Goal: Information Seeking & Learning: Learn about a topic

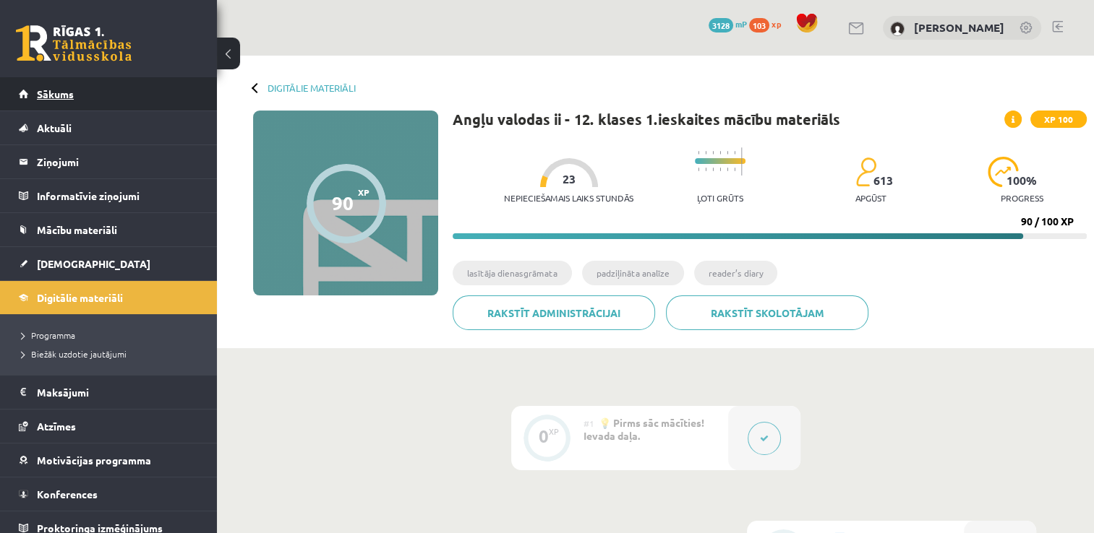
click at [69, 91] on span "Sākums" at bounding box center [55, 93] width 37 height 13
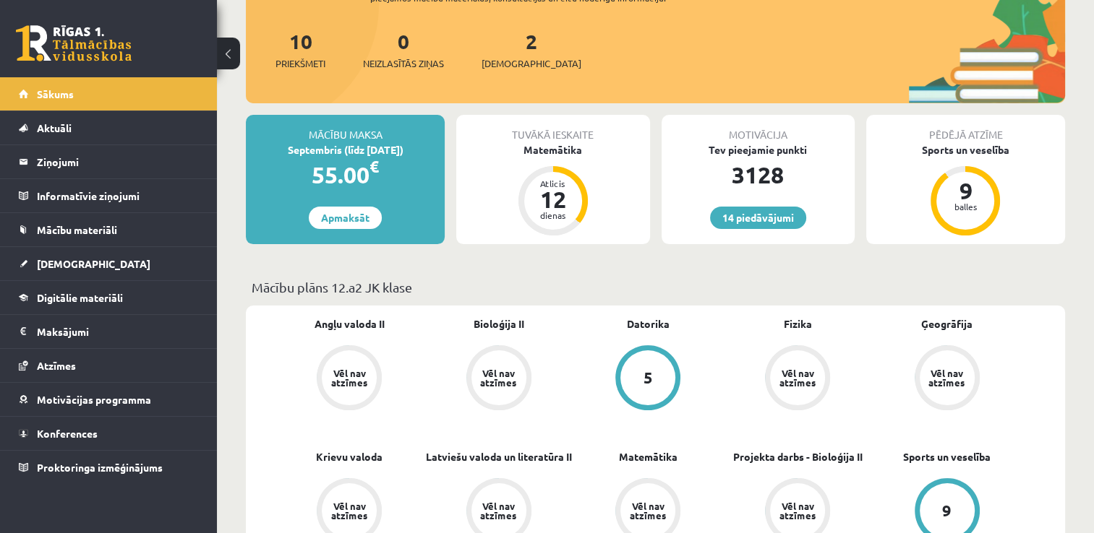
scroll to position [228, 0]
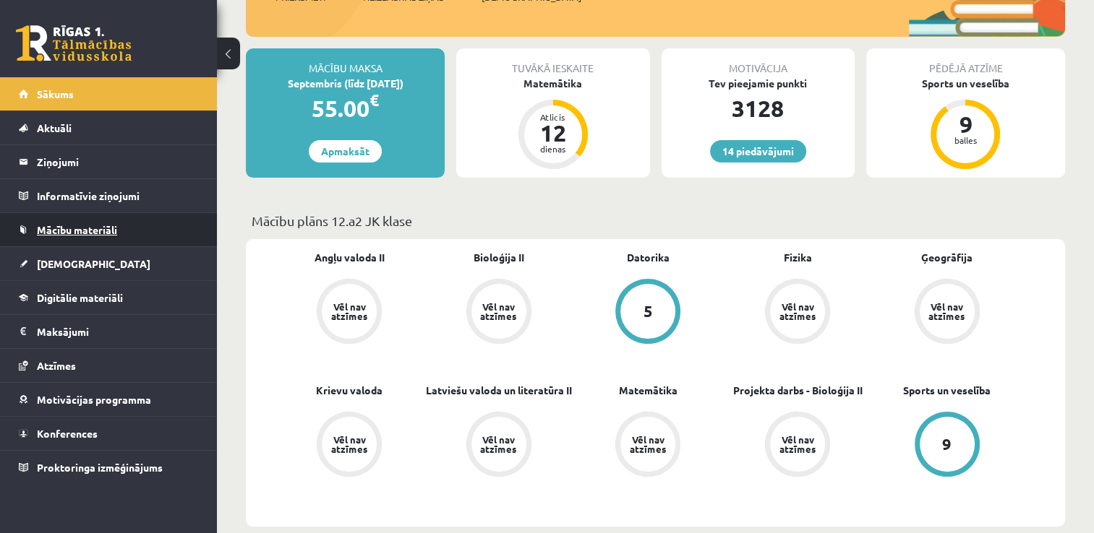
click at [132, 236] on link "Mācību materiāli" at bounding box center [109, 229] width 180 height 33
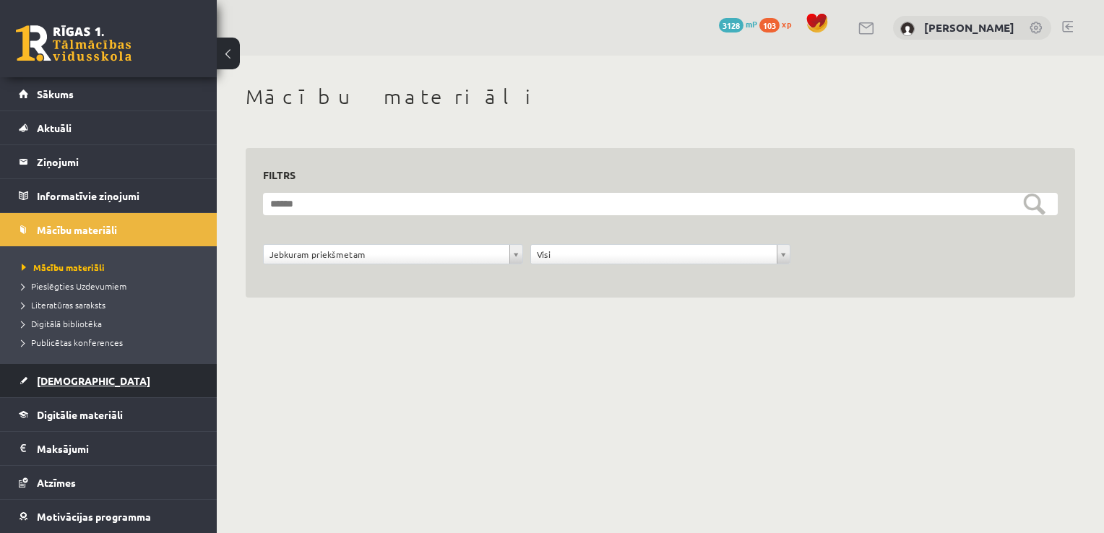
click at [81, 369] on link "[DEMOGRAPHIC_DATA]" at bounding box center [109, 380] width 180 height 33
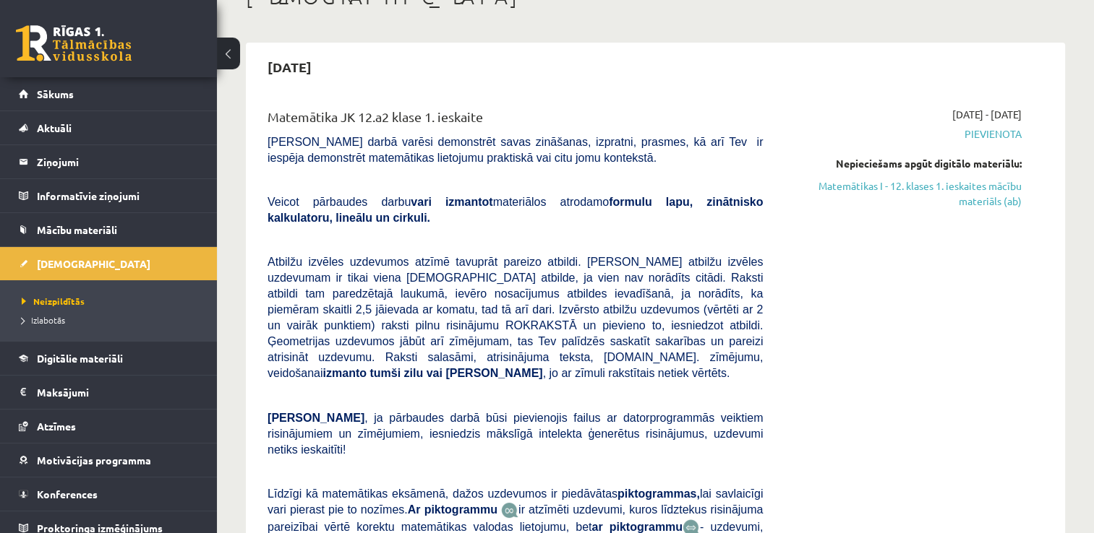
scroll to position [149, 0]
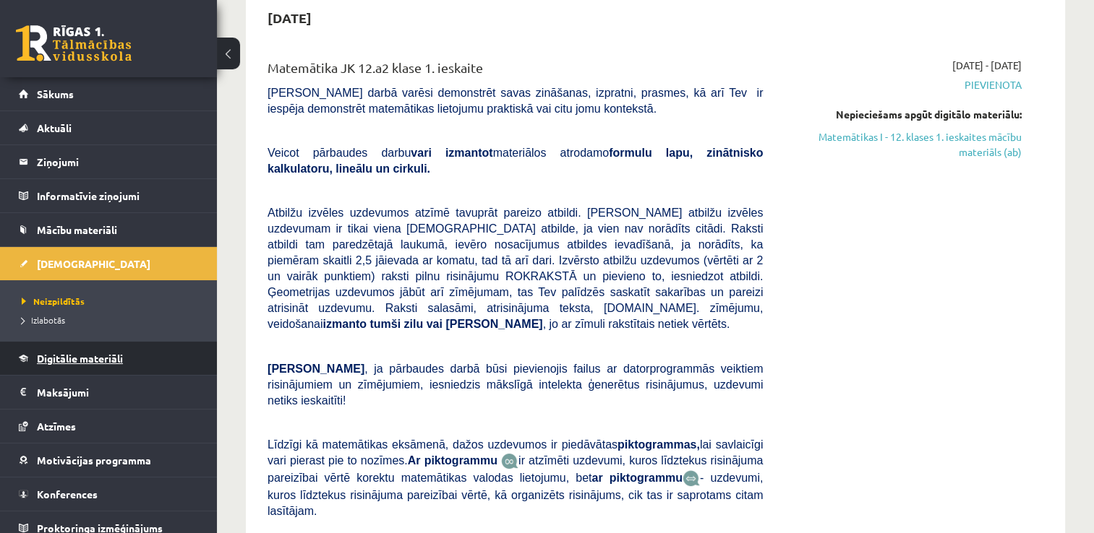
click at [119, 363] on span "Digitālie materiāli" at bounding box center [80, 358] width 86 height 13
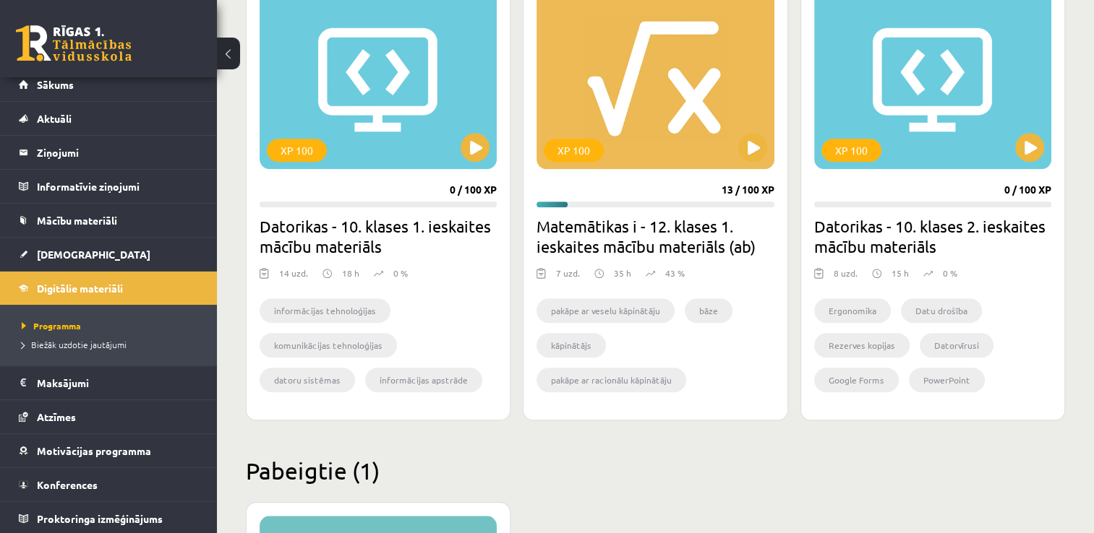
scroll to position [1347, 0]
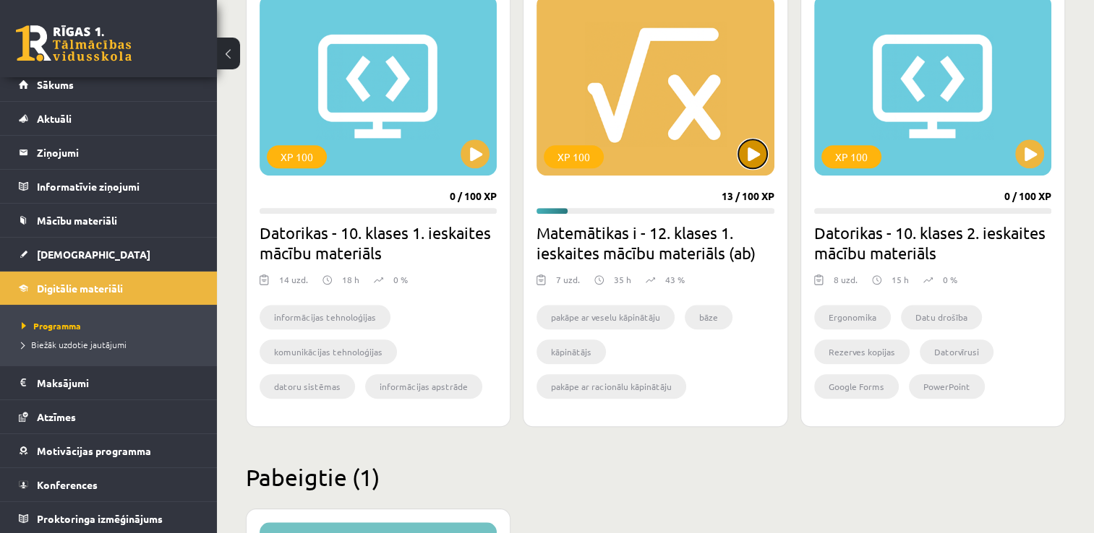
click at [744, 143] on button at bounding box center [752, 154] width 29 height 29
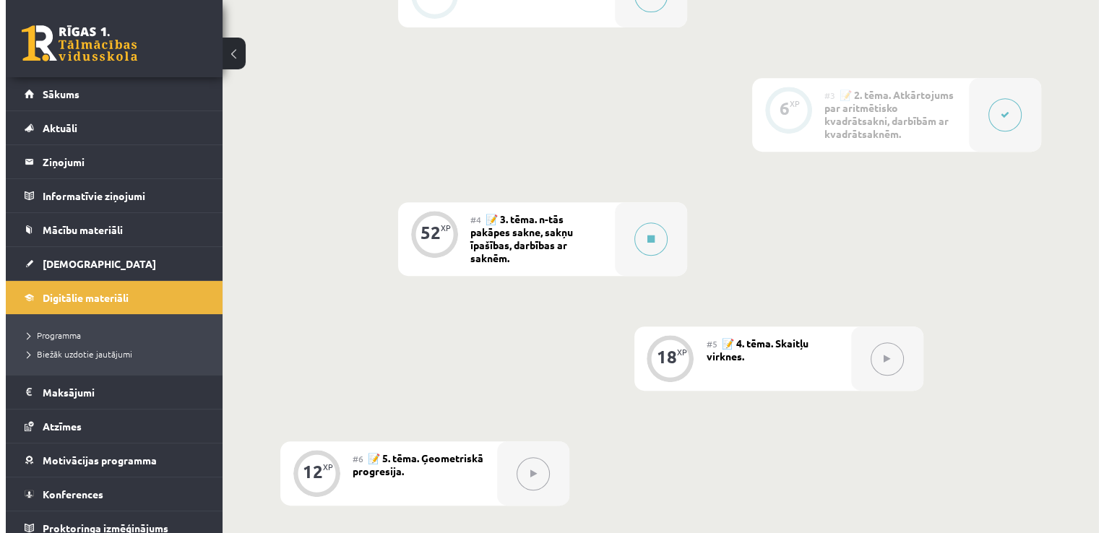
scroll to position [632, 0]
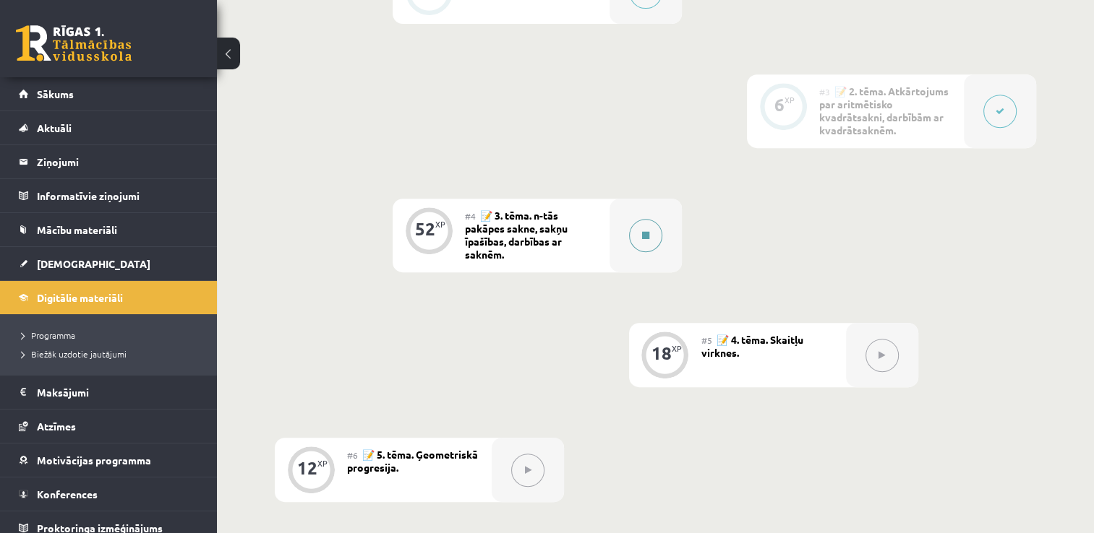
click at [639, 232] on button at bounding box center [645, 235] width 33 height 33
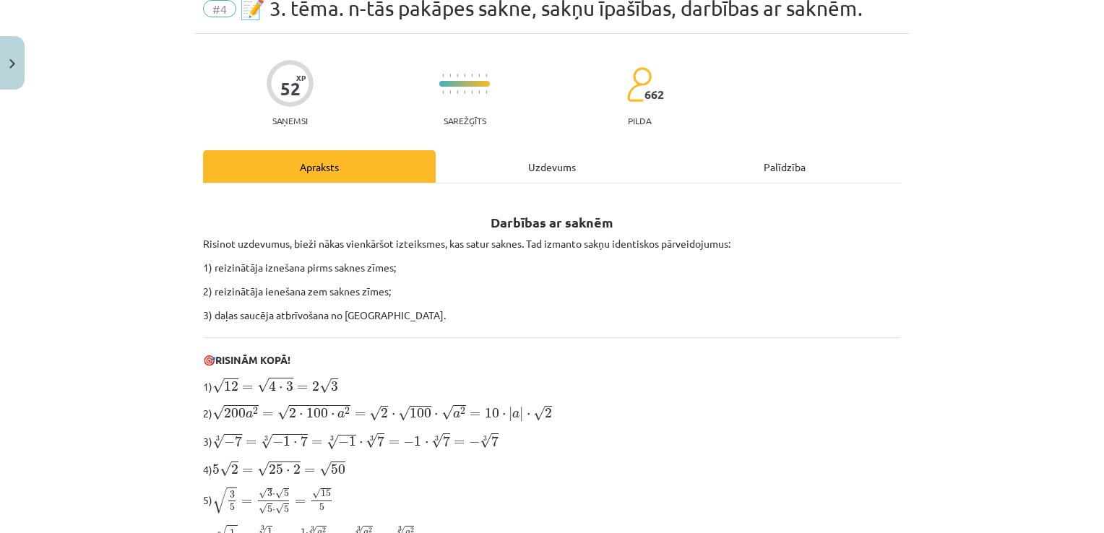
scroll to position [0, 0]
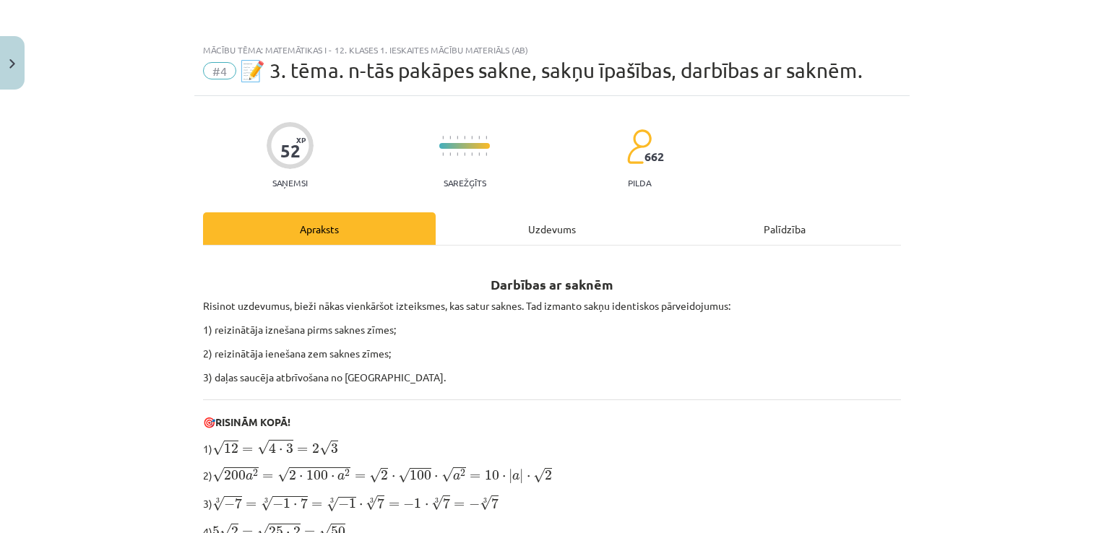
click at [541, 226] on div "Uzdevums" at bounding box center [552, 229] width 233 height 33
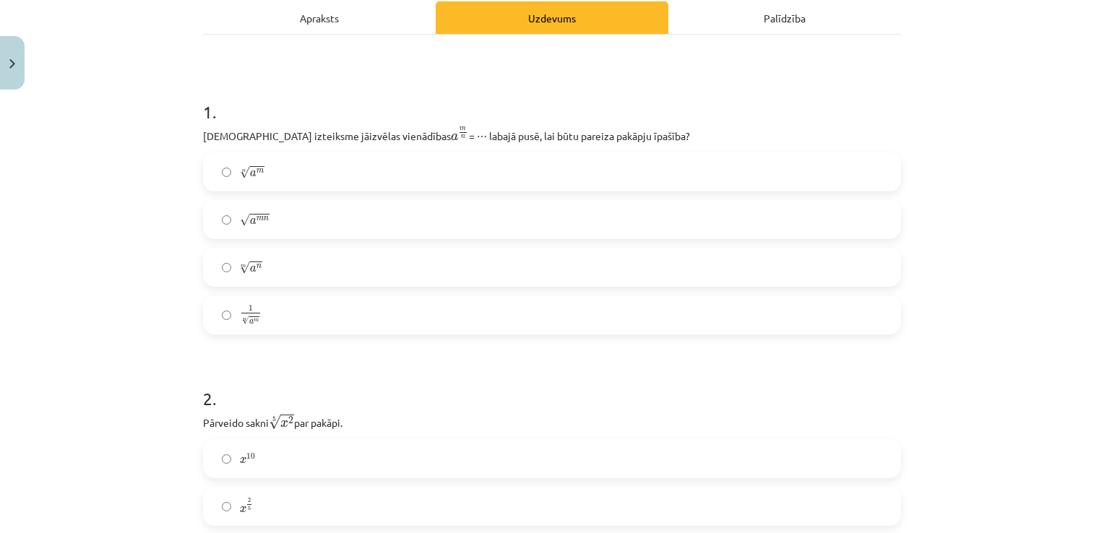
scroll to position [212, 0]
click at [564, 167] on label "n √ a m a m n" at bounding box center [552, 171] width 695 height 36
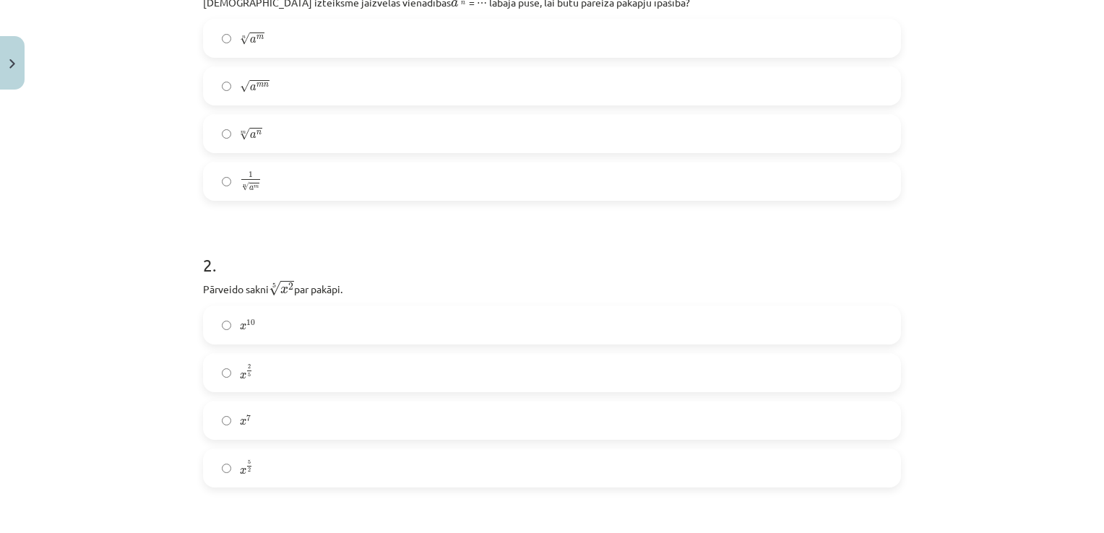
scroll to position [343, 0]
click at [298, 379] on label "x 2 5 x 2 5" at bounding box center [552, 375] width 695 height 36
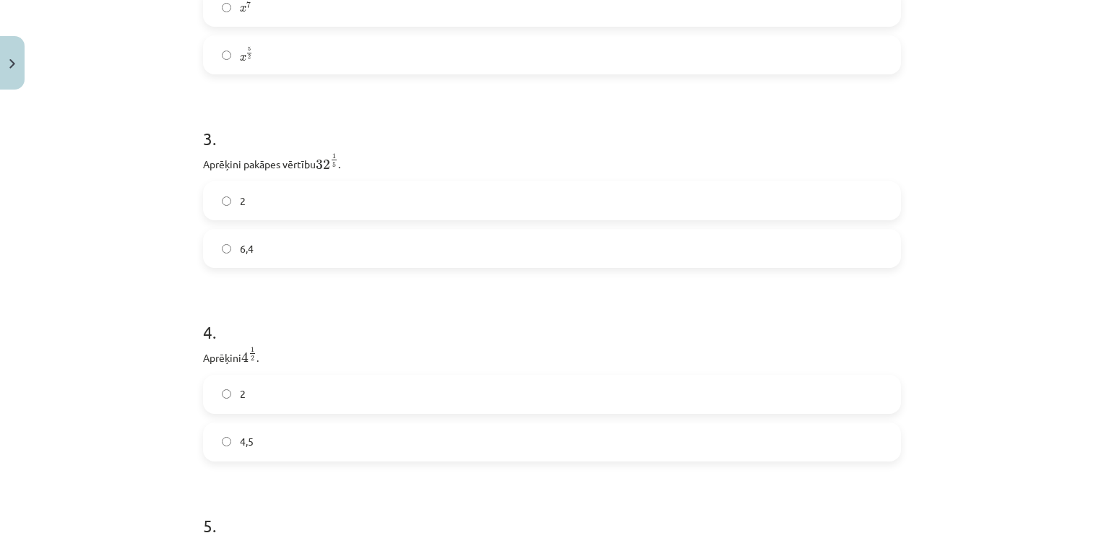
scroll to position [759, 0]
click at [314, 235] on label "6,4" at bounding box center [552, 248] width 695 height 36
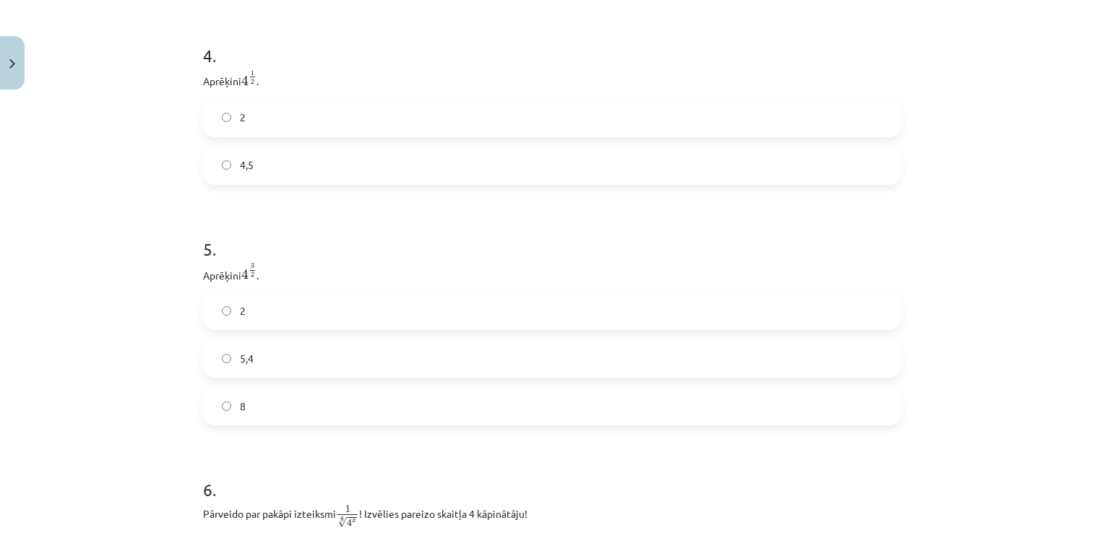
scroll to position [1038, 0]
drag, startPoint x: 278, startPoint y: 116, endPoint x: 130, endPoint y: 160, distance: 154.6
click at [130, 160] on div "Mācību tēma: Matemātikas i - 12. klases 1. ieskaites mācību materiāls (ab) #4 📝…" at bounding box center [552, 266] width 1104 height 533
click at [286, 129] on label "2" at bounding box center [552, 115] width 695 height 36
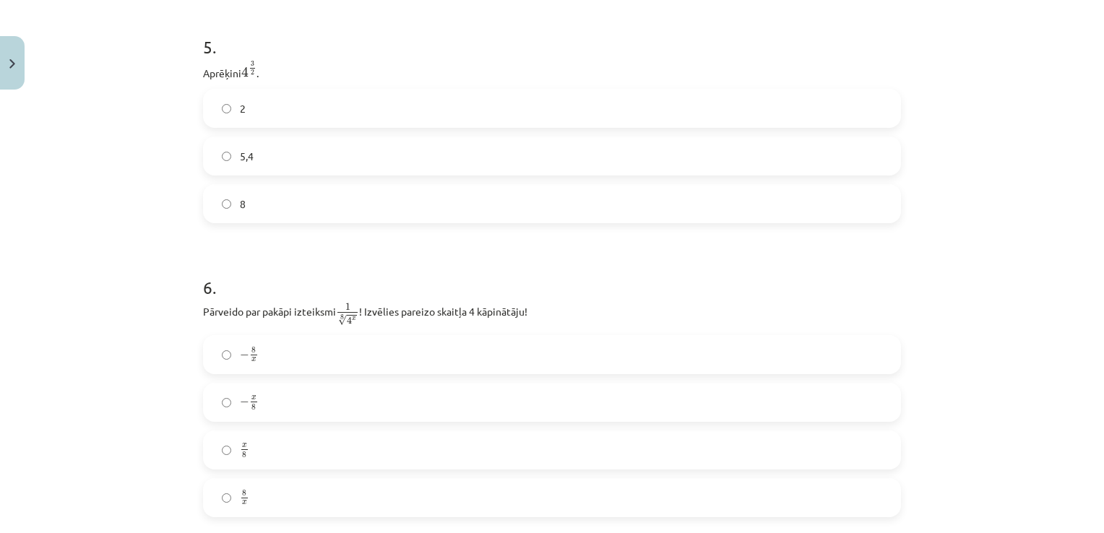
scroll to position [1238, 0]
click at [261, 200] on label "8" at bounding box center [552, 203] width 695 height 36
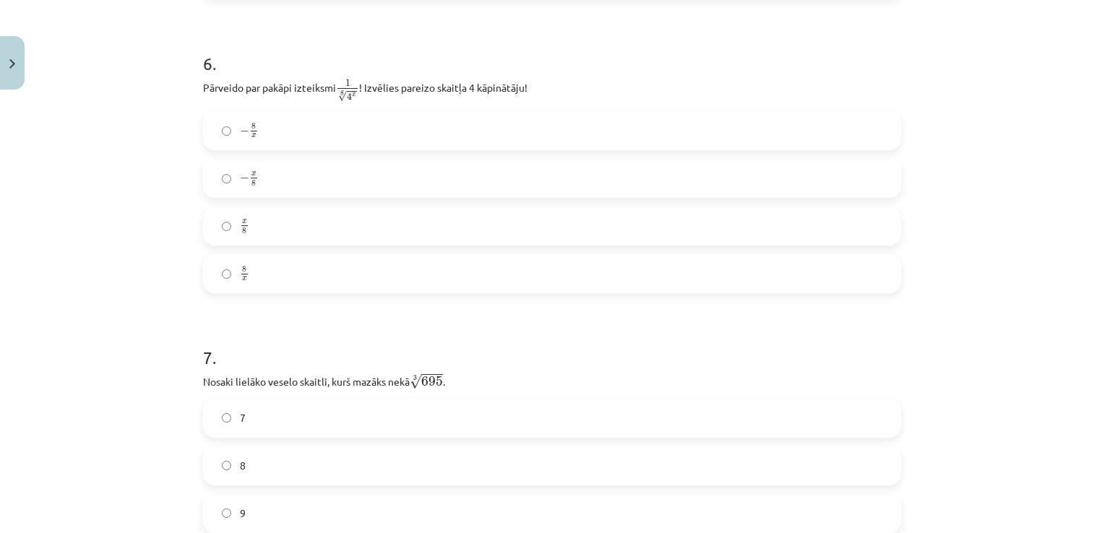
scroll to position [1477, 0]
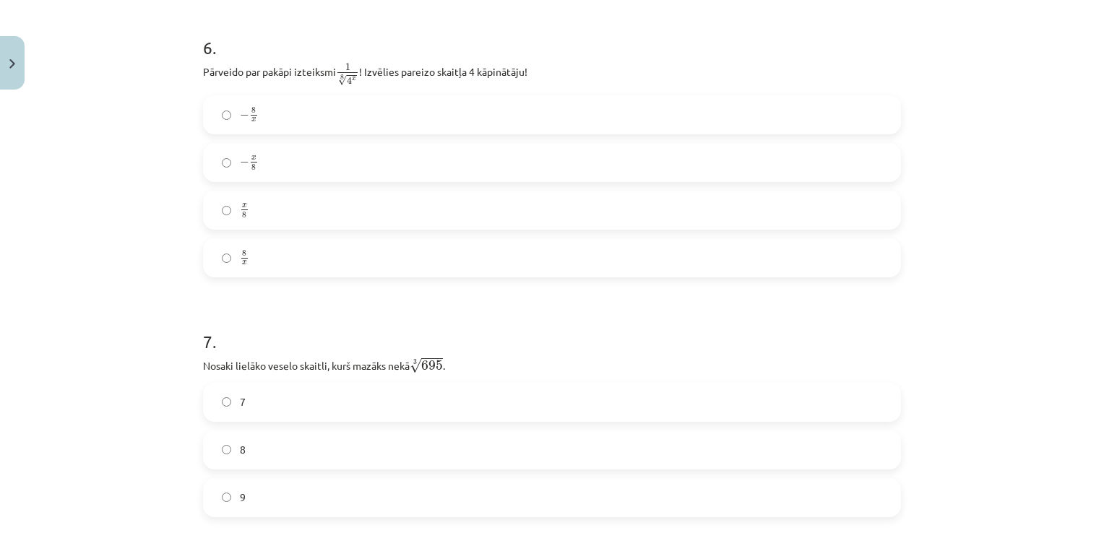
click at [419, 218] on label "x 8 x 8" at bounding box center [552, 210] width 695 height 36
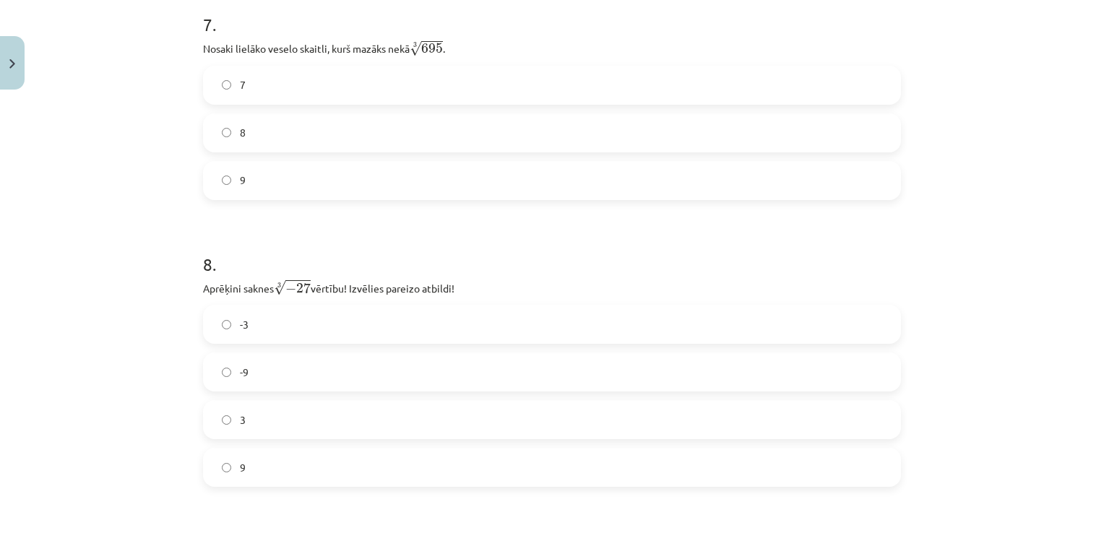
scroll to position [1796, 0]
click at [291, 132] on label "8" at bounding box center [552, 132] width 695 height 36
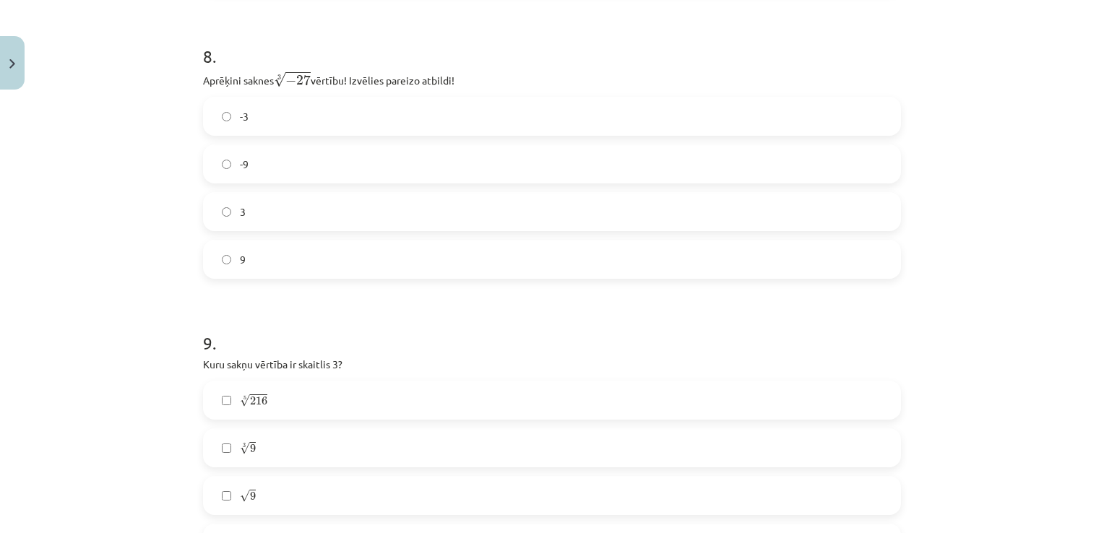
scroll to position [2004, 0]
click at [292, 120] on label "-3" at bounding box center [552, 116] width 695 height 36
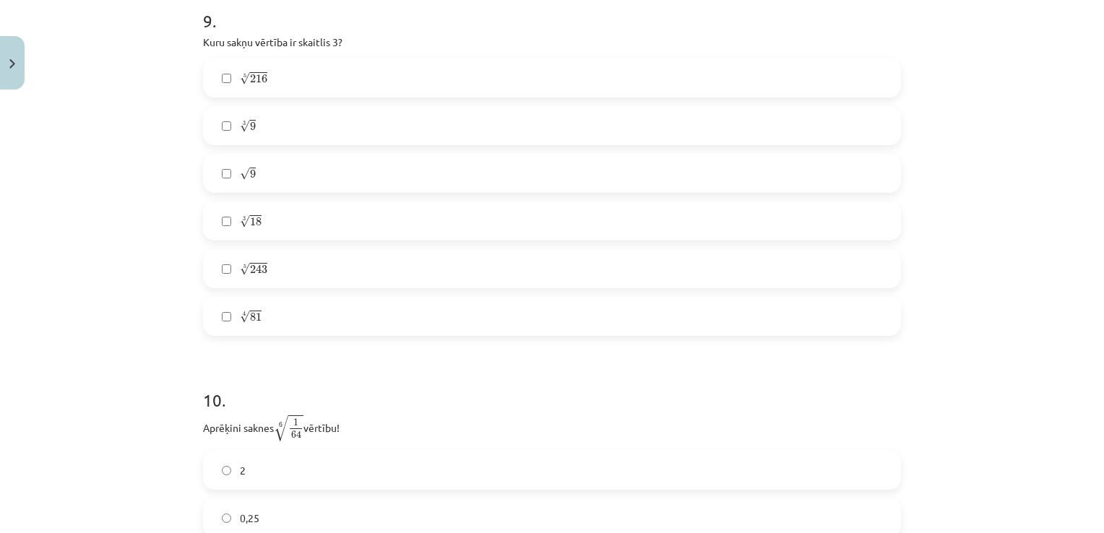
scroll to position [2326, 0]
click at [259, 184] on label "√ 9 9" at bounding box center [552, 173] width 695 height 36
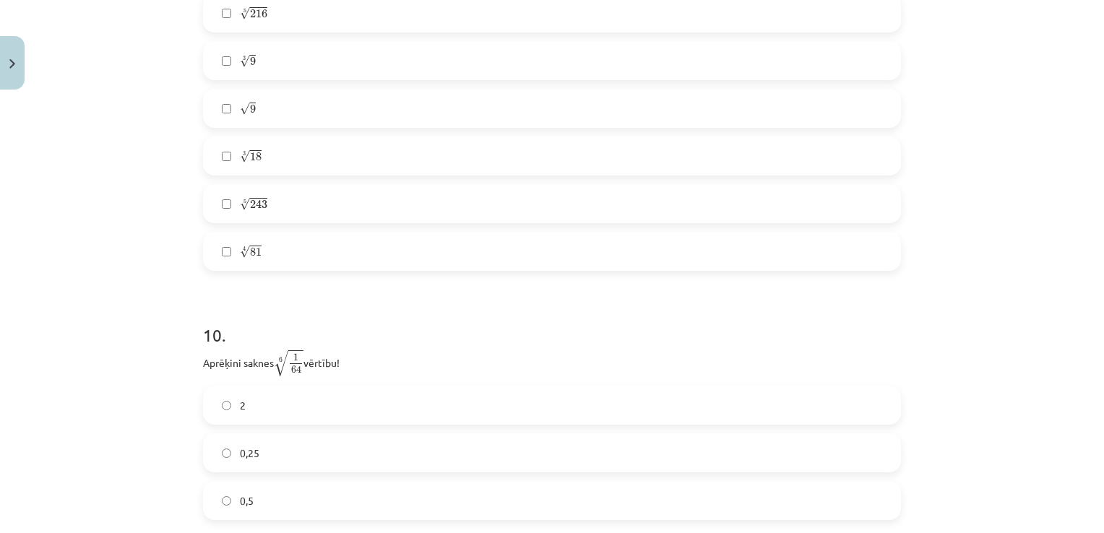
scroll to position [2391, 0]
click at [247, 215] on label "5 √ 243 243 5" at bounding box center [552, 203] width 695 height 36
click at [238, 264] on label "4 √ 81 81 4" at bounding box center [552, 251] width 695 height 36
click at [450, 173] on label "2" at bounding box center [552, 158] width 695 height 36
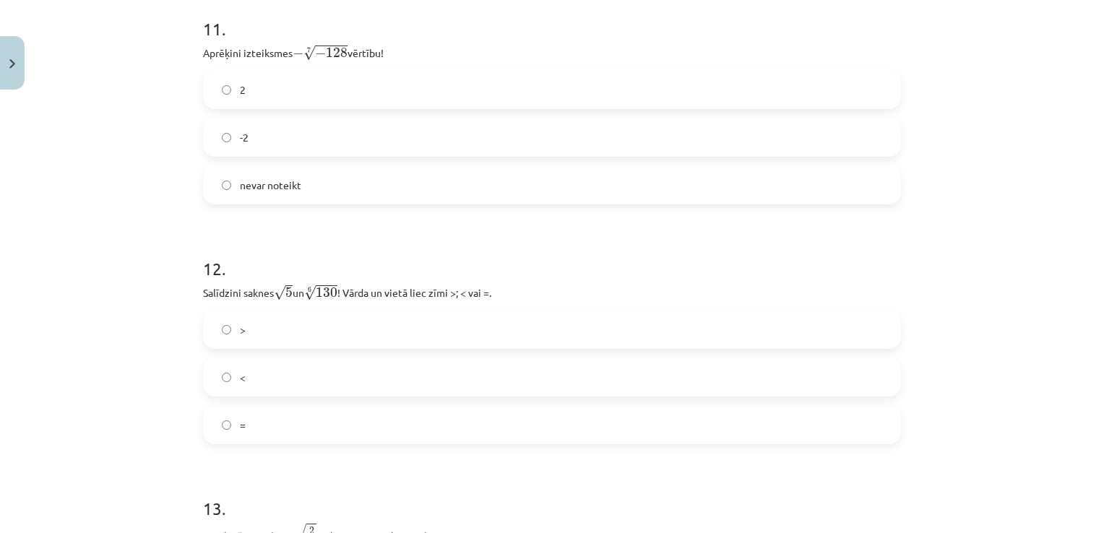
scroll to position [2938, 0]
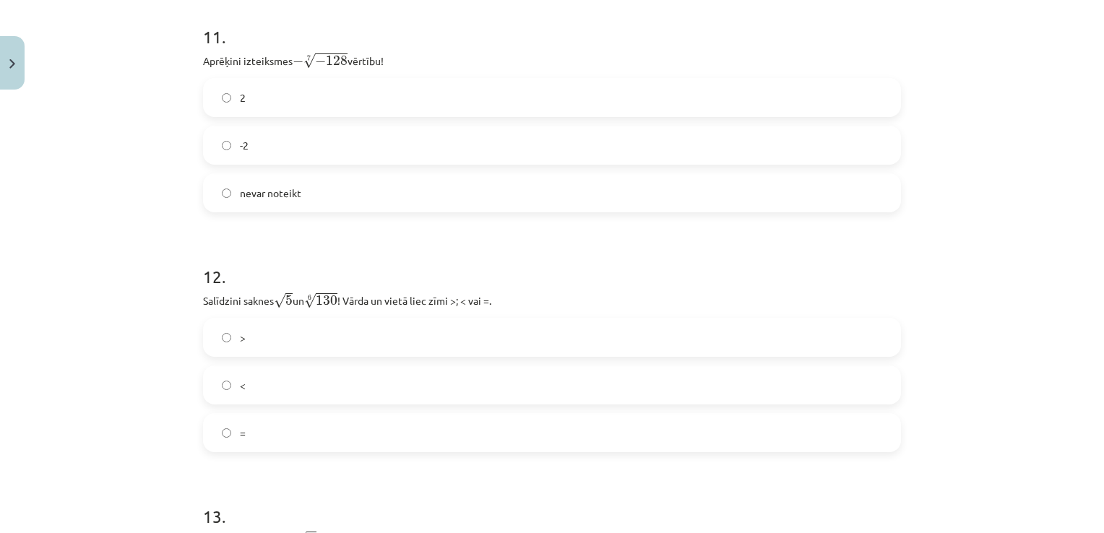
click at [287, 195] on span "nevar noteikt" at bounding box center [270, 193] width 61 height 15
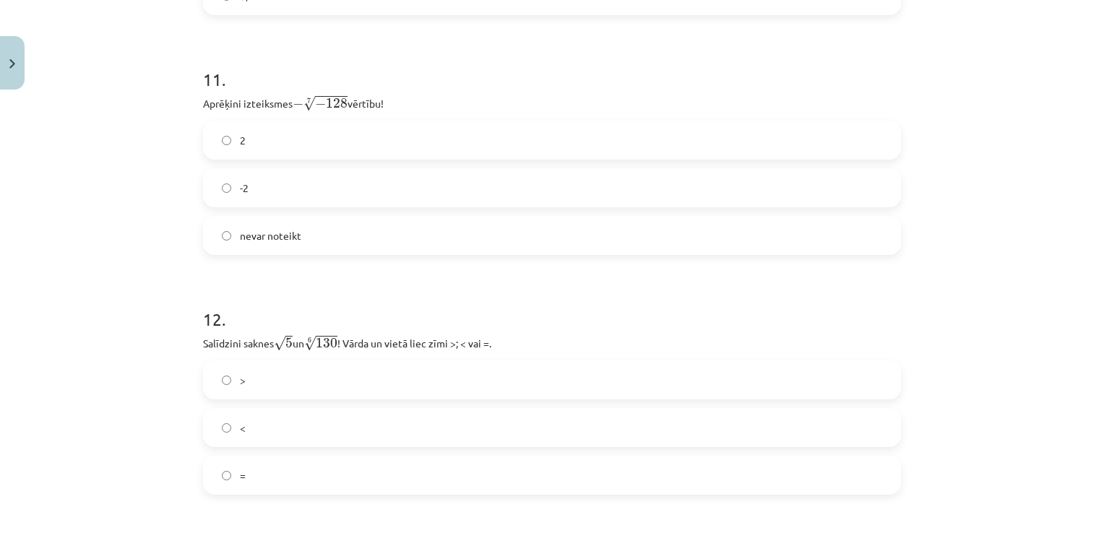
scroll to position [2894, 0]
click at [269, 197] on label "-2" at bounding box center [552, 189] width 695 height 36
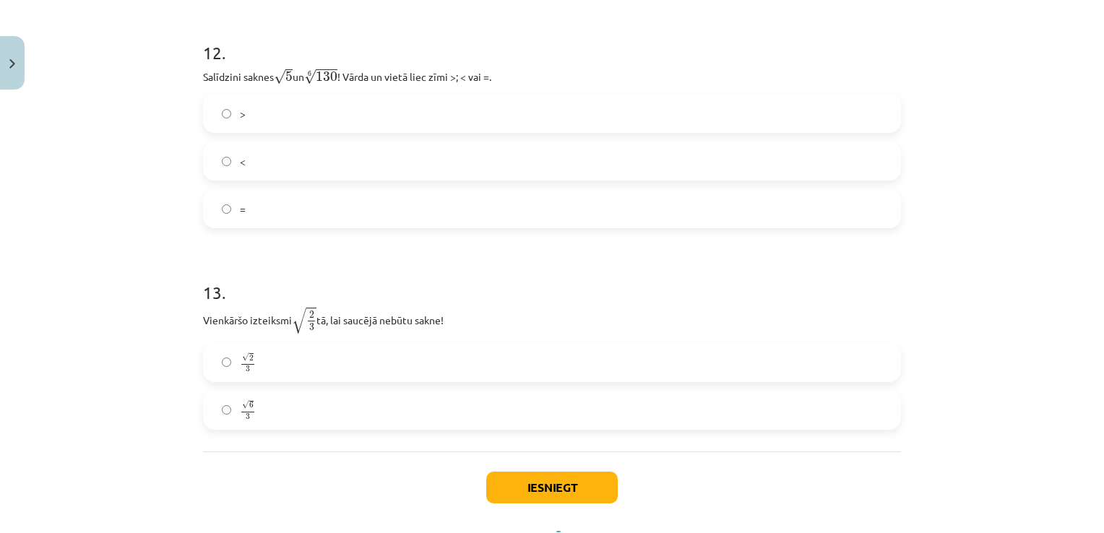
scroll to position [3160, 0]
click at [309, 179] on label "<" at bounding box center [552, 163] width 695 height 36
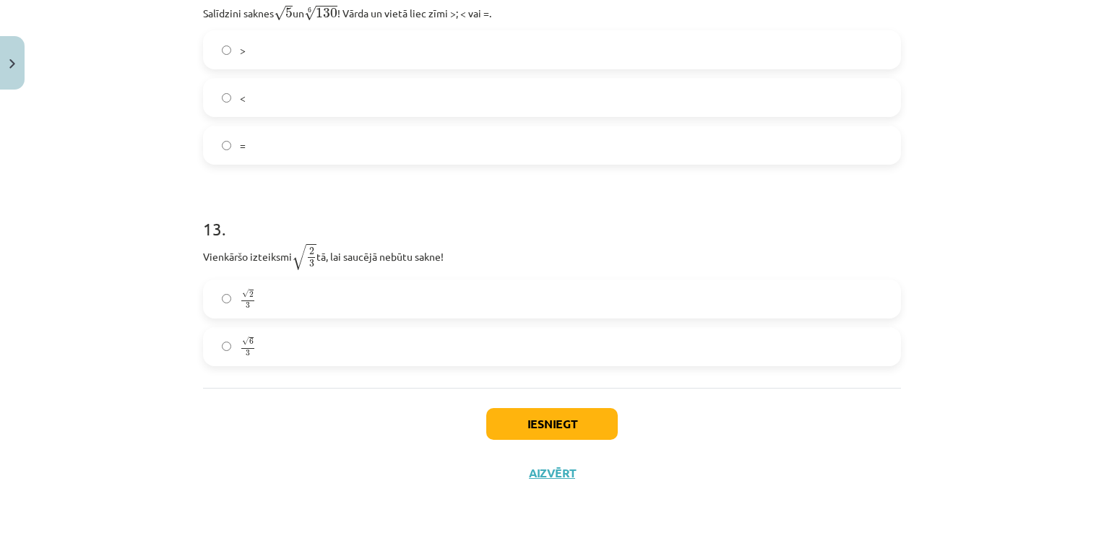
scroll to position [3228, 0]
click at [353, 346] on label "√ 6 3 6 3" at bounding box center [552, 346] width 695 height 36
click at [510, 421] on button "Iesniegt" at bounding box center [552, 424] width 132 height 32
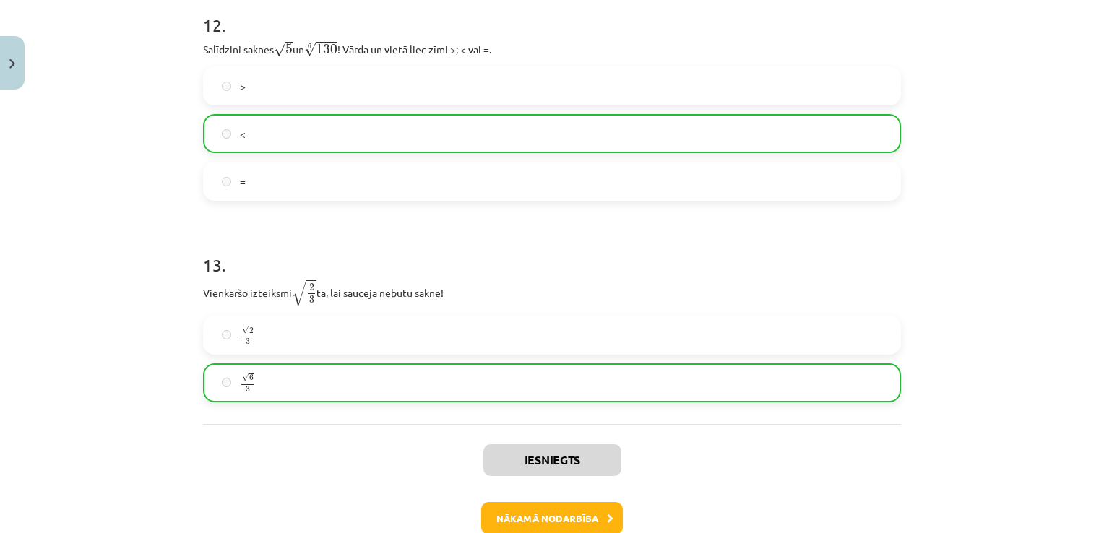
scroll to position [3273, 0]
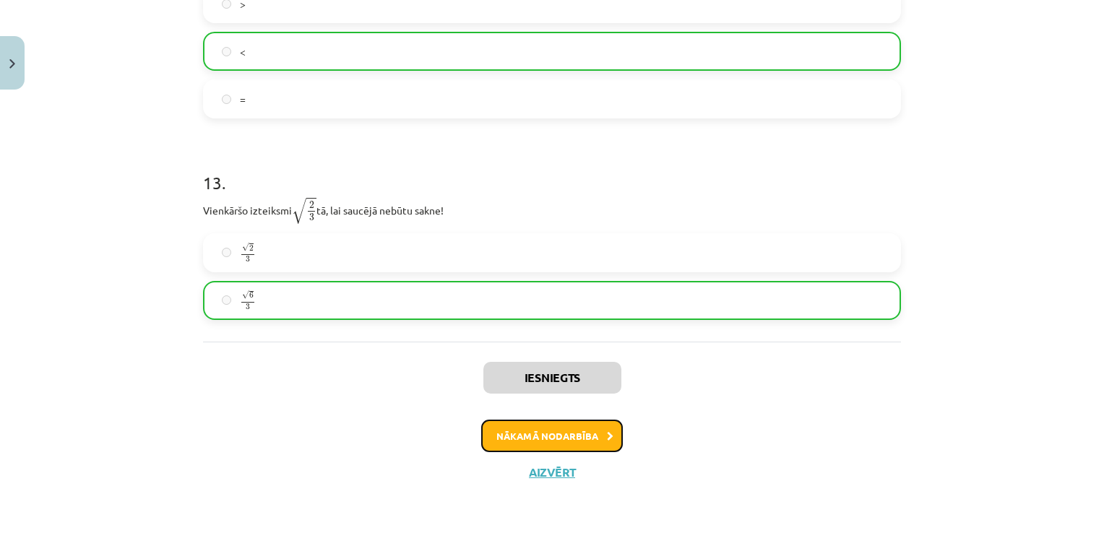
click at [540, 436] on button "Nākamā nodarbība" at bounding box center [552, 436] width 142 height 33
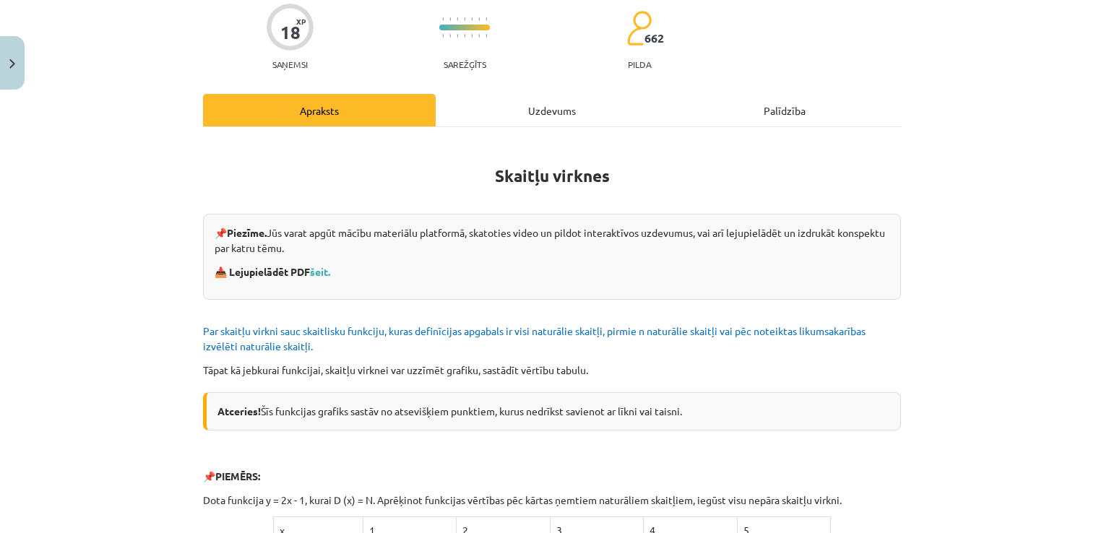
scroll to position [36, 0]
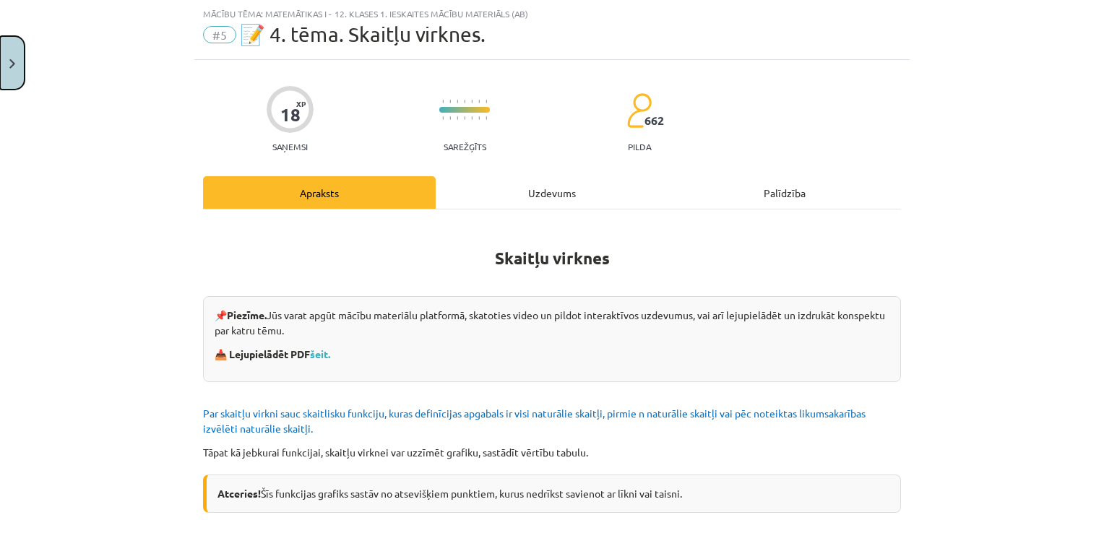
click at [17, 74] on button "Close" at bounding box center [12, 62] width 25 height 53
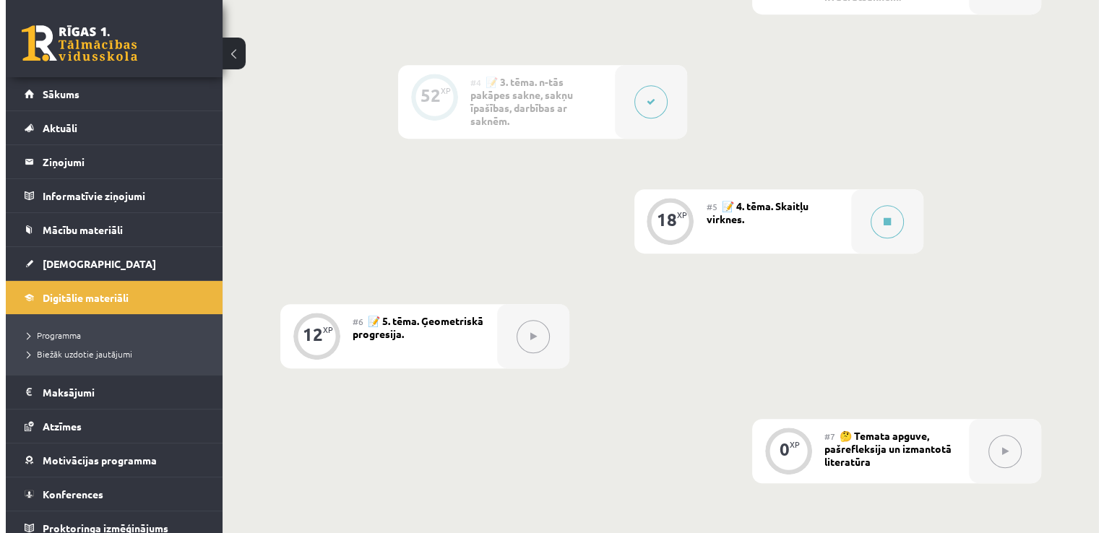
scroll to position [740, 0]
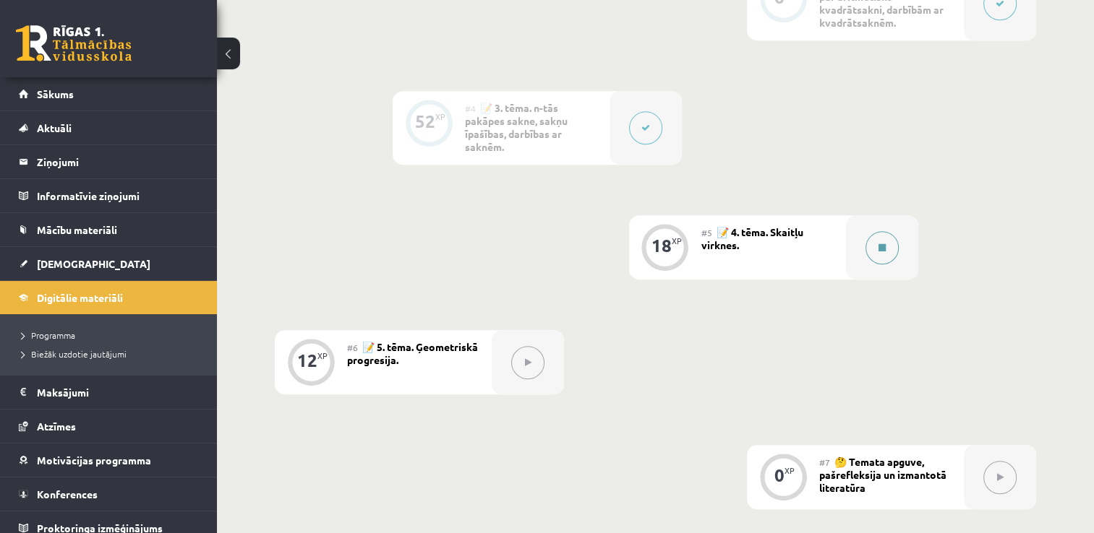
click at [880, 241] on button at bounding box center [881, 247] width 33 height 33
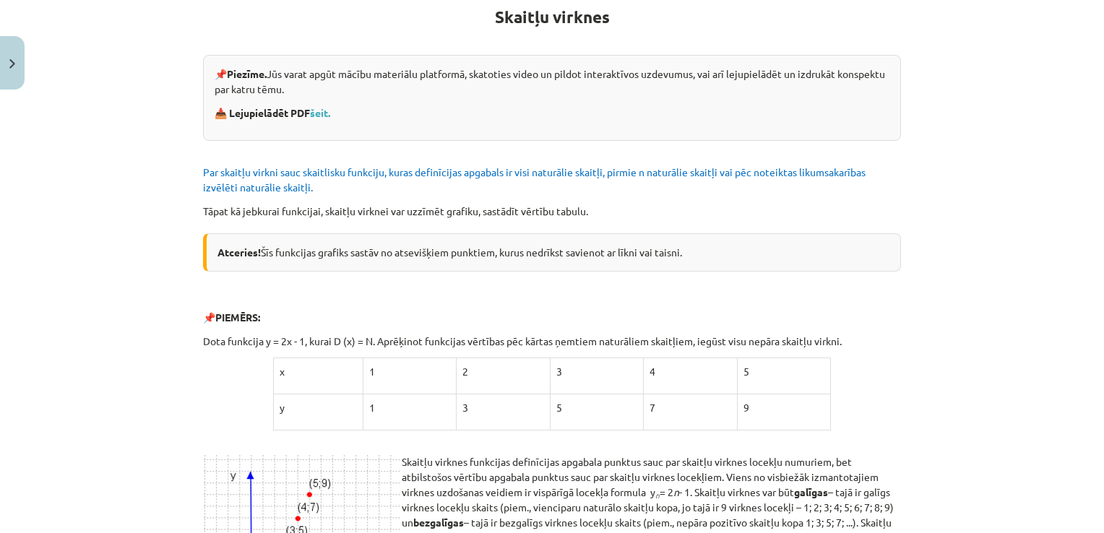
scroll to position [278, 0]
click at [318, 111] on link "šeit." at bounding box center [320, 112] width 20 height 13
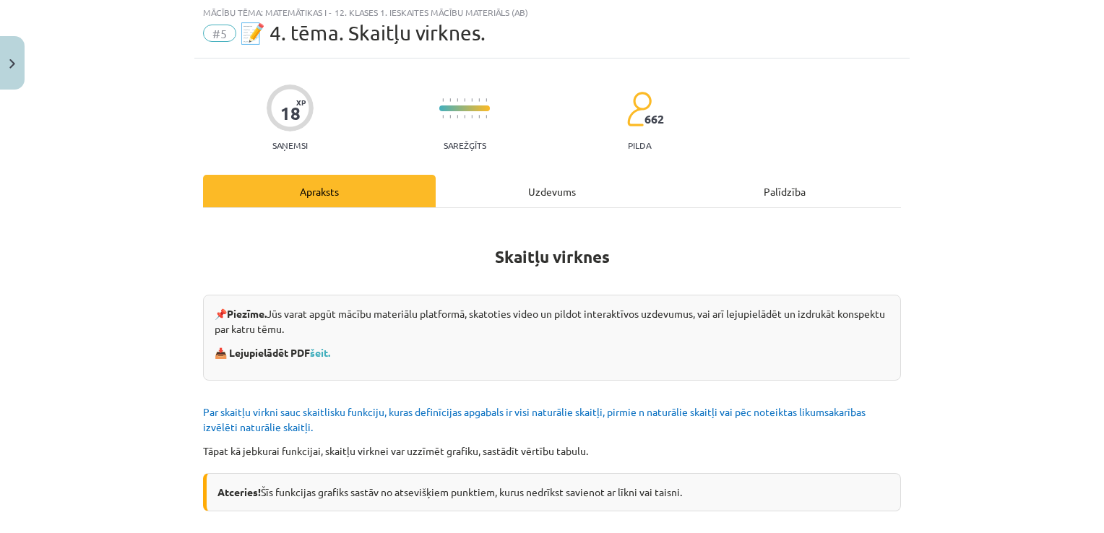
scroll to position [0, 0]
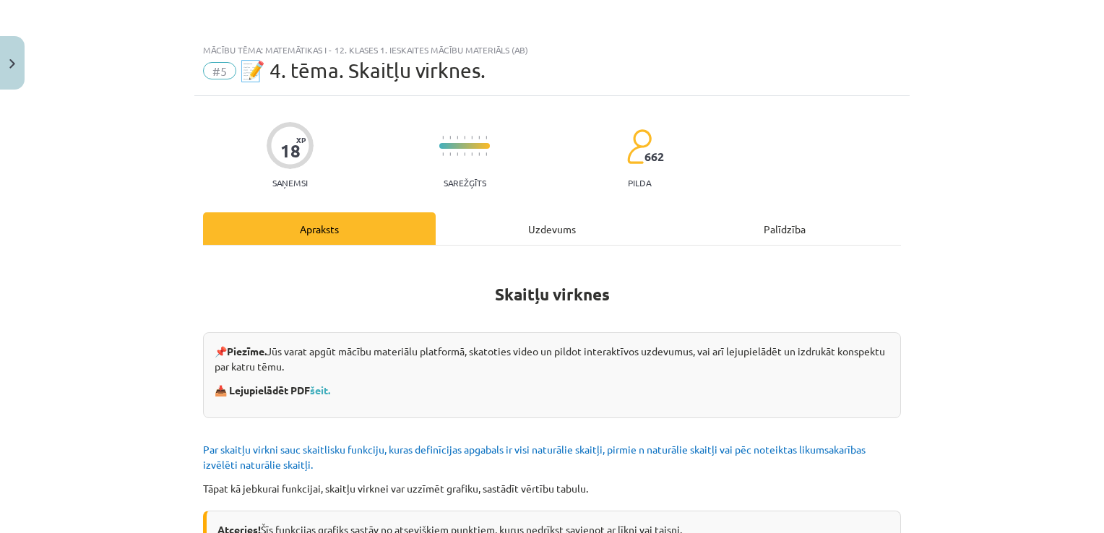
click at [546, 222] on div "Uzdevums" at bounding box center [552, 229] width 233 height 33
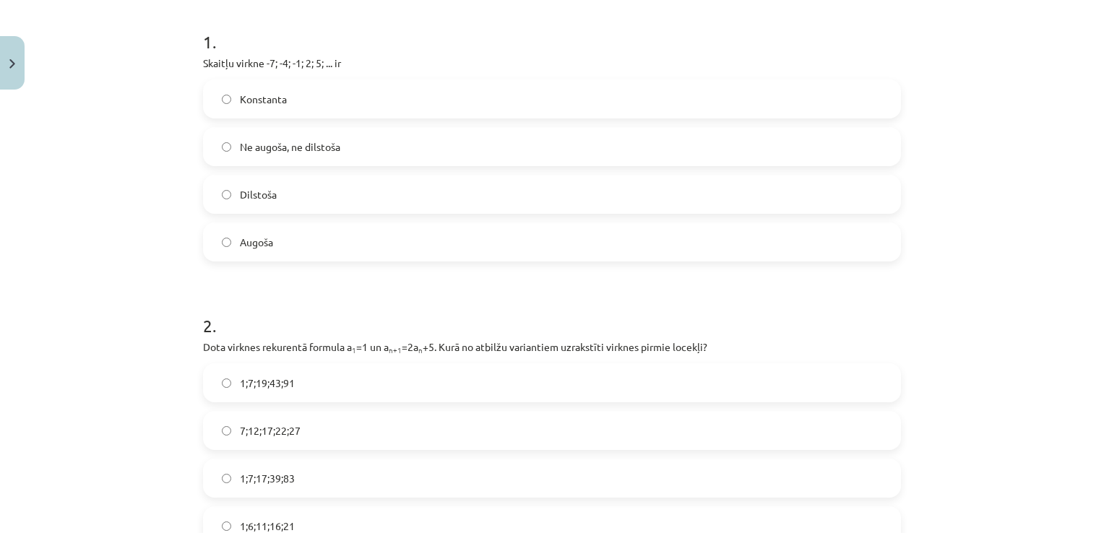
scroll to position [280, 0]
click at [341, 152] on label "Ne augoša, ne dilstoša" at bounding box center [552, 147] width 695 height 36
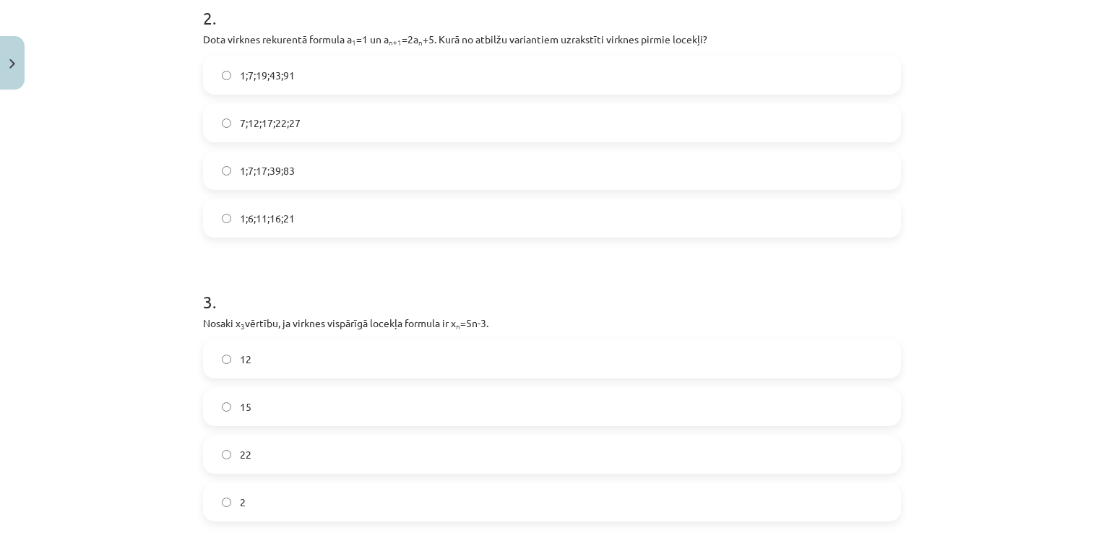
scroll to position [589, 0]
click at [760, 80] on label "1;7;19;43;91" at bounding box center [552, 75] width 695 height 36
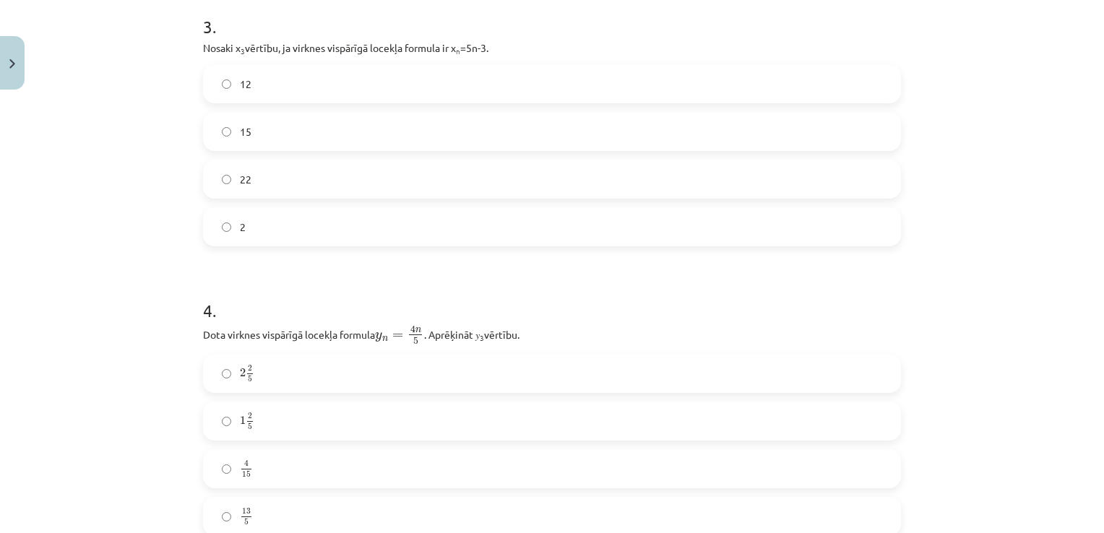
scroll to position [878, 0]
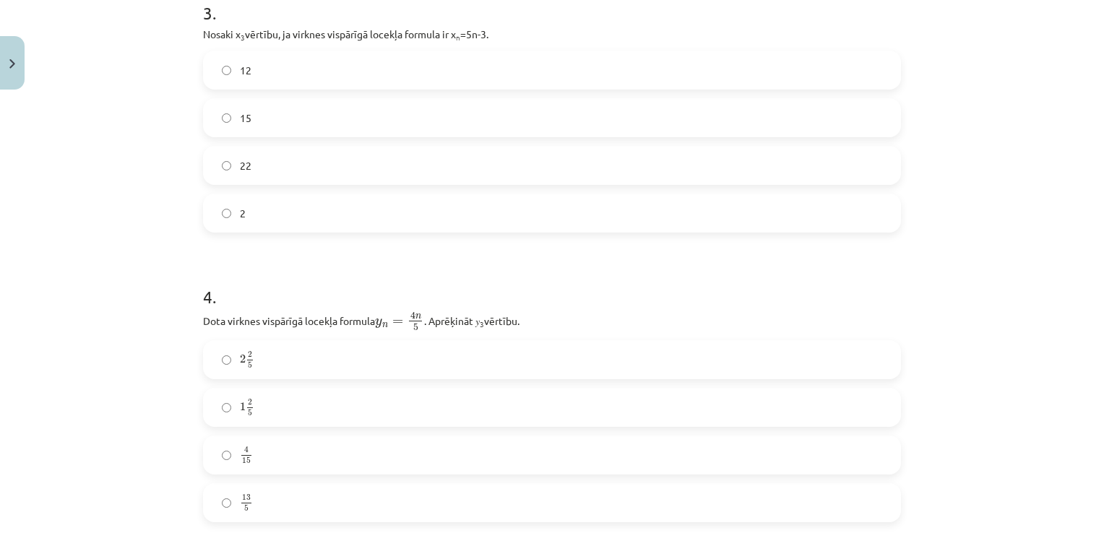
click at [953, 227] on div "Mācību tēma: Matemātikas i - 12. klases 1. ieskaites mācību materiāls (ab) #5 📝…" at bounding box center [552, 266] width 1104 height 533
click at [682, 77] on label "12" at bounding box center [552, 70] width 695 height 36
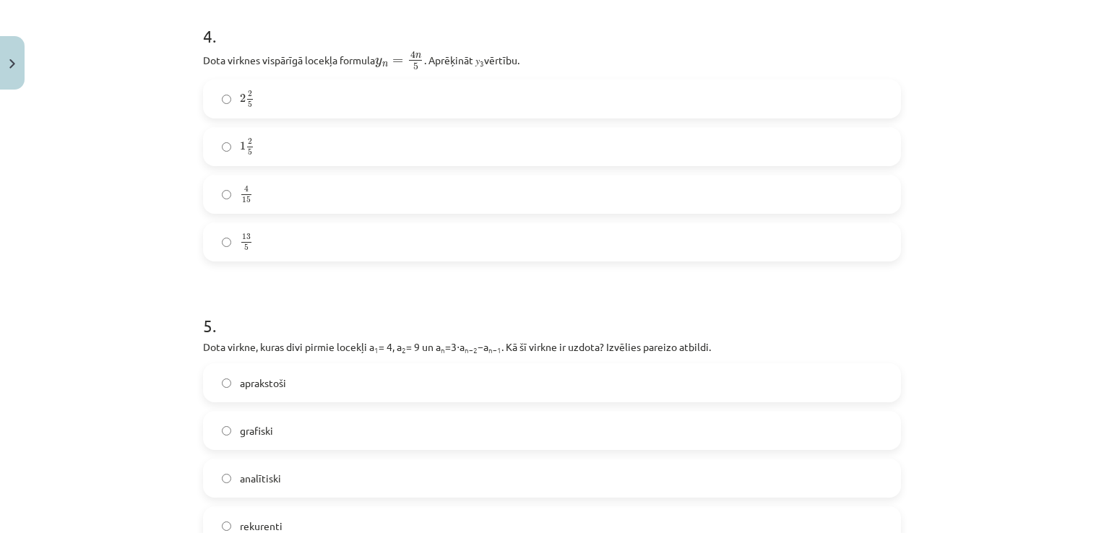
scroll to position [1147, 0]
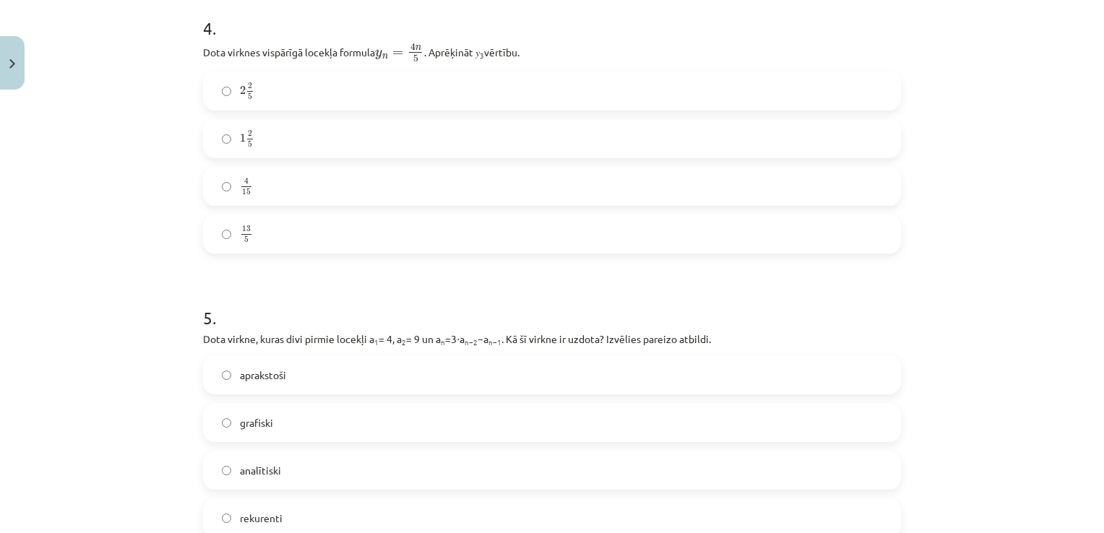
click at [365, 83] on label "2 2 5 2 2 5" at bounding box center [552, 91] width 695 height 36
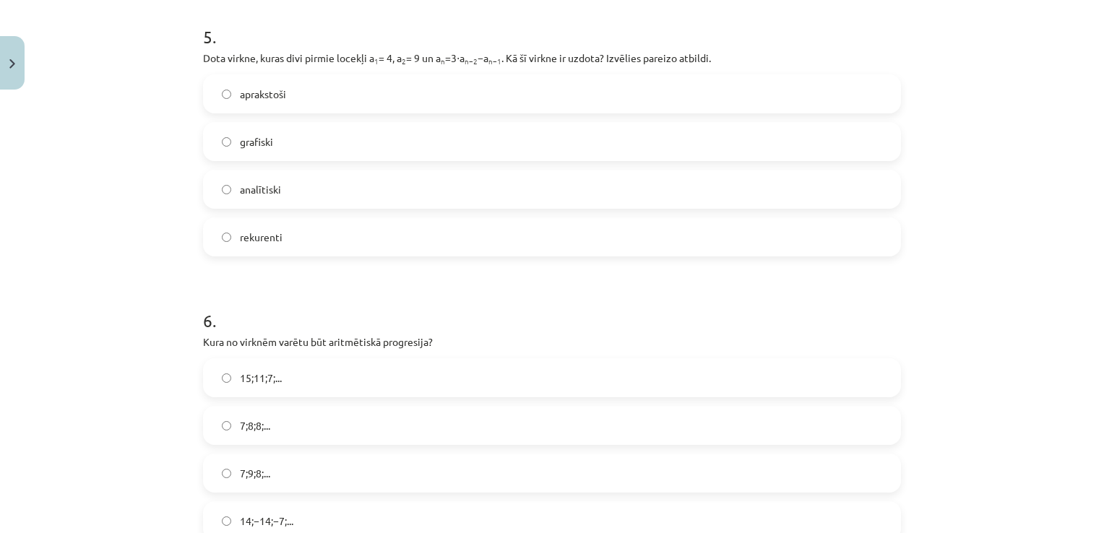
scroll to position [1437, 0]
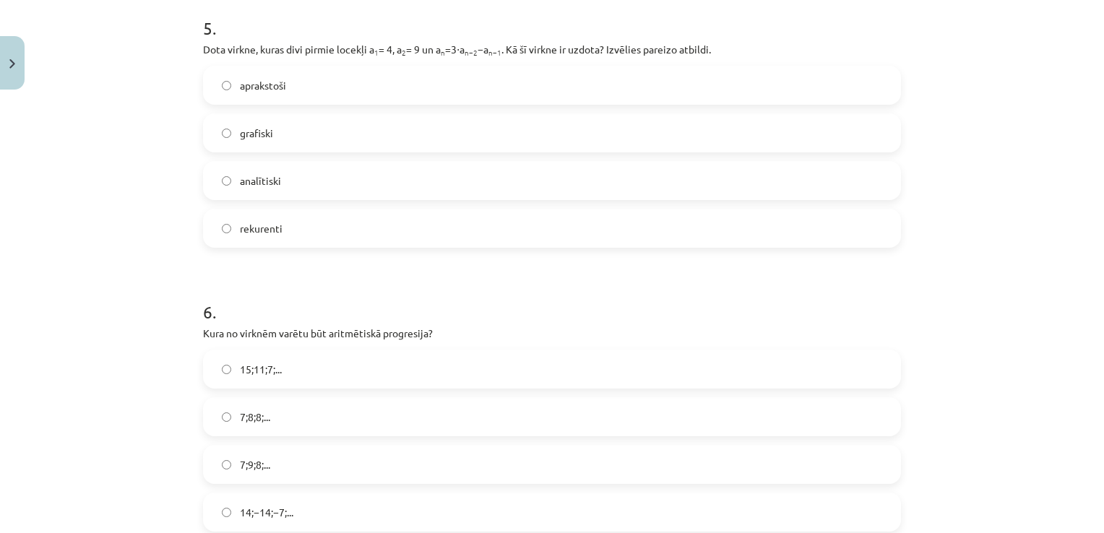
click at [960, 242] on div "Mācību tēma: Matemātikas i - 12. klases 1. ieskaites mācību materiāls (ab) #5 📝…" at bounding box center [552, 266] width 1104 height 533
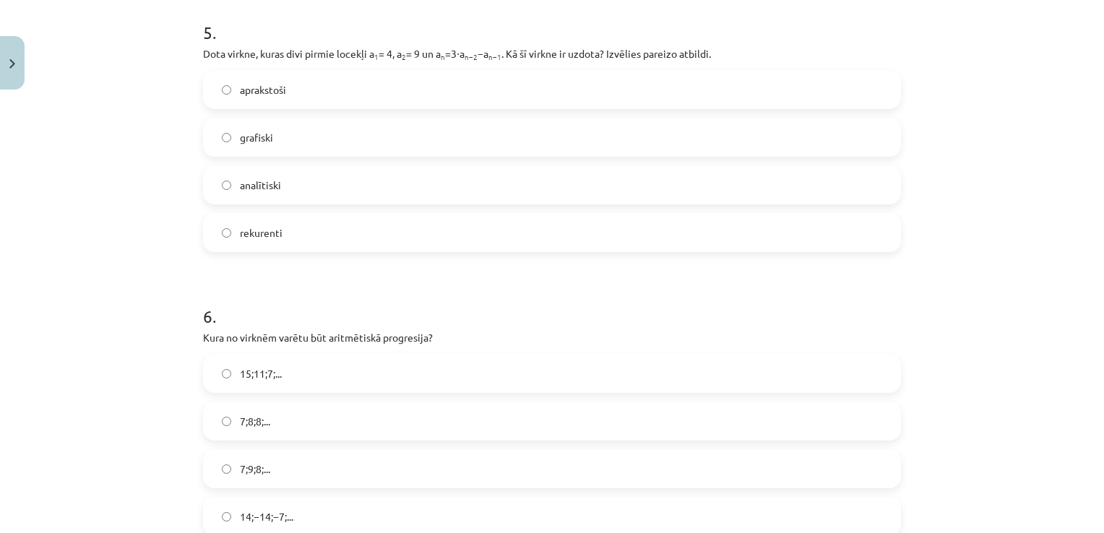
scroll to position [1431, 0]
click at [491, 241] on label "rekurenti" at bounding box center [552, 234] width 695 height 36
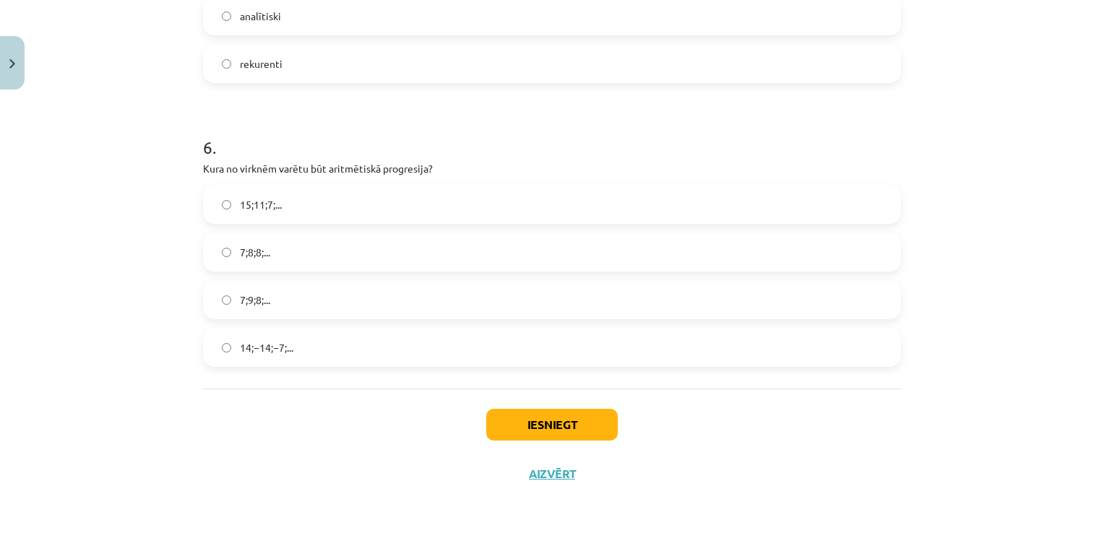
scroll to position [1601, 0]
click at [379, 201] on label "15;11;7;..." at bounding box center [552, 205] width 695 height 36
click at [326, 302] on label "7;9;8;..." at bounding box center [552, 301] width 695 height 36
click at [312, 250] on label "7;8;8;..." at bounding box center [552, 253] width 695 height 36
click at [539, 417] on button "Iesniegt" at bounding box center [552, 426] width 132 height 32
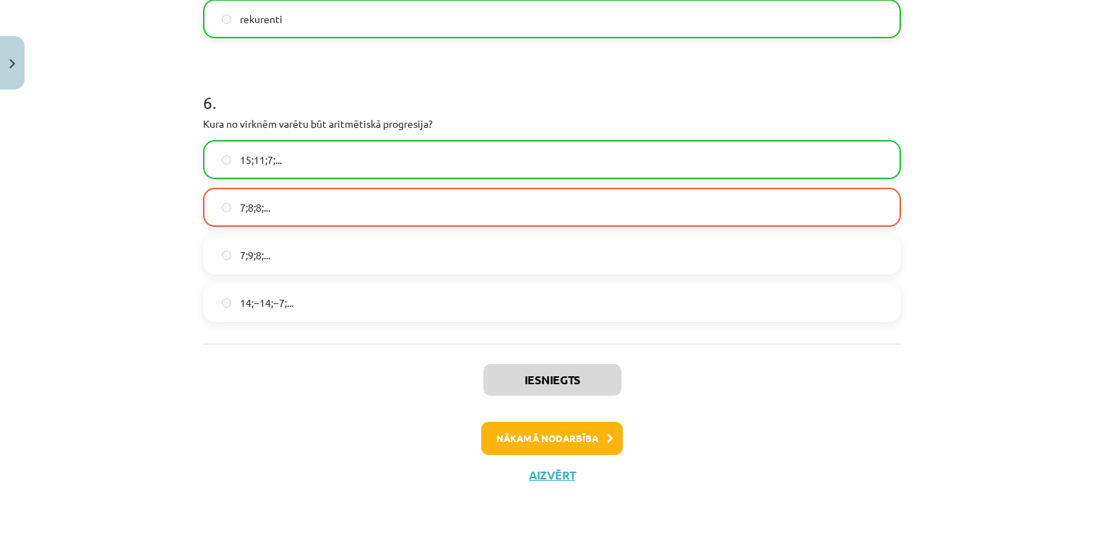
scroll to position [1648, 0]
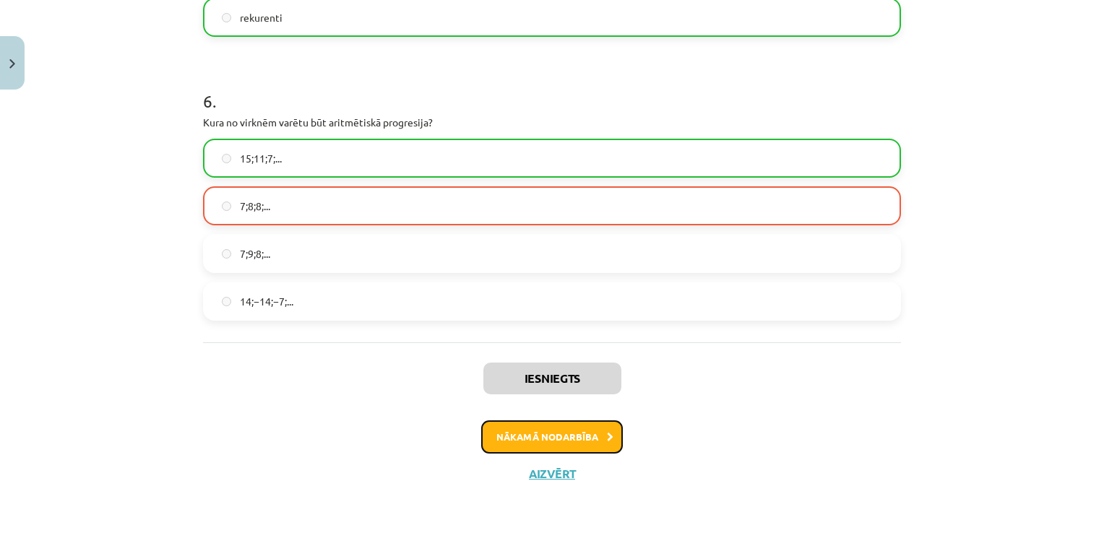
click at [519, 440] on button "Nākamā nodarbība" at bounding box center [552, 437] width 142 height 33
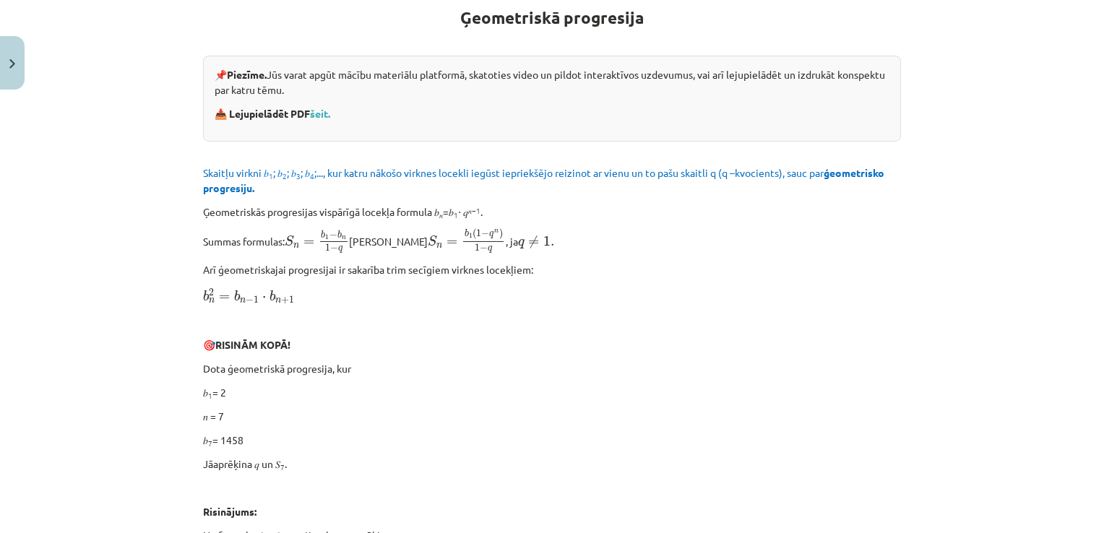
scroll to position [36, 0]
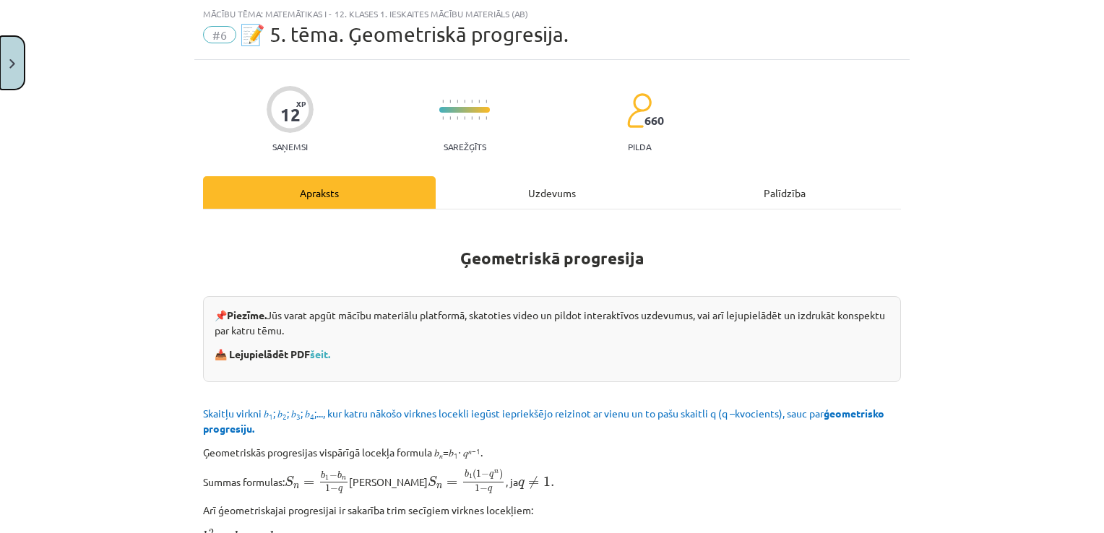
click at [12, 63] on img "Close" at bounding box center [12, 63] width 6 height 9
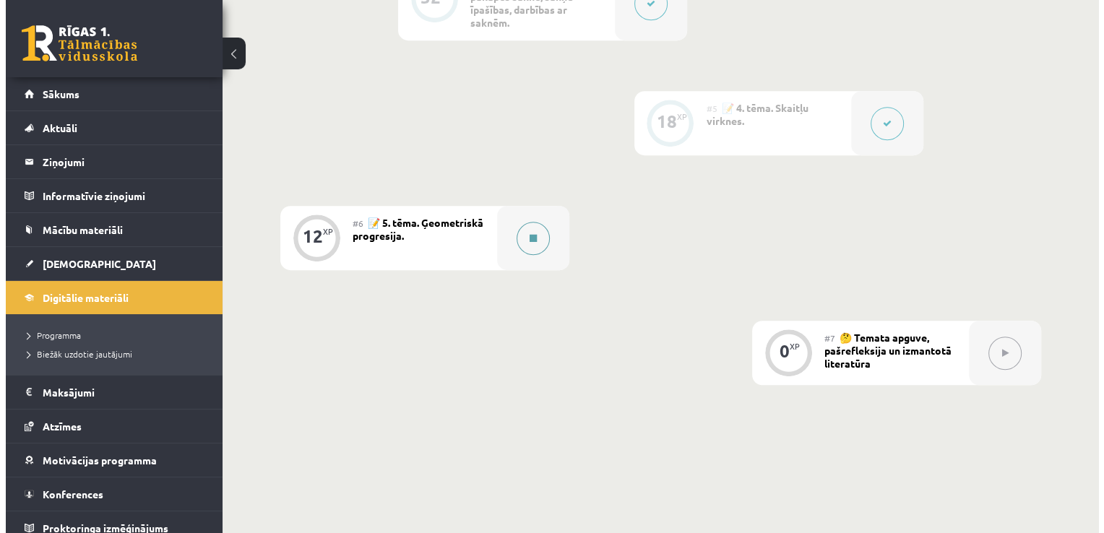
scroll to position [866, 0]
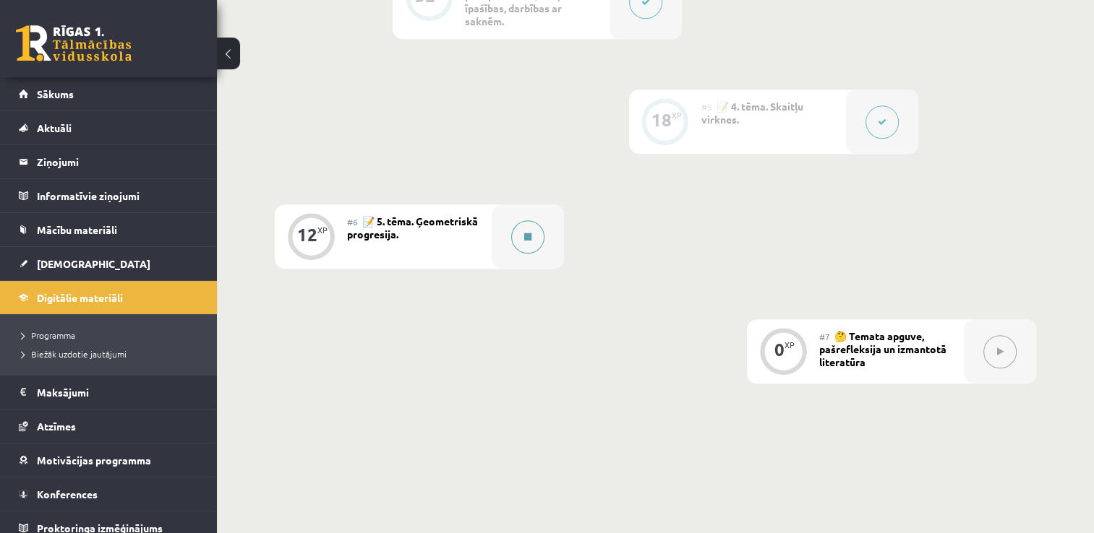
click at [523, 247] on button at bounding box center [527, 236] width 33 height 33
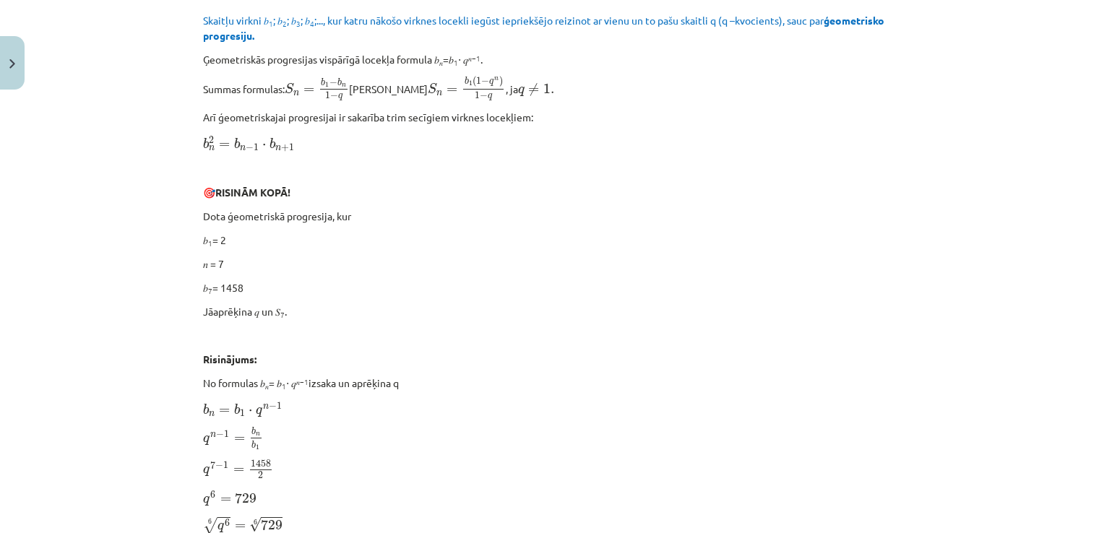
scroll to position [0, 0]
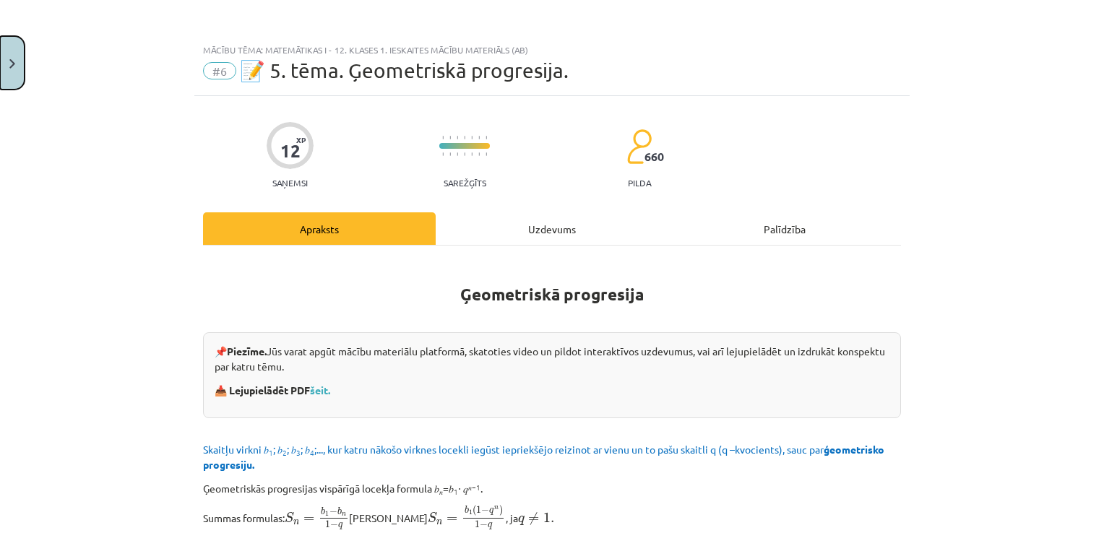
click at [5, 63] on button "Close" at bounding box center [12, 62] width 25 height 53
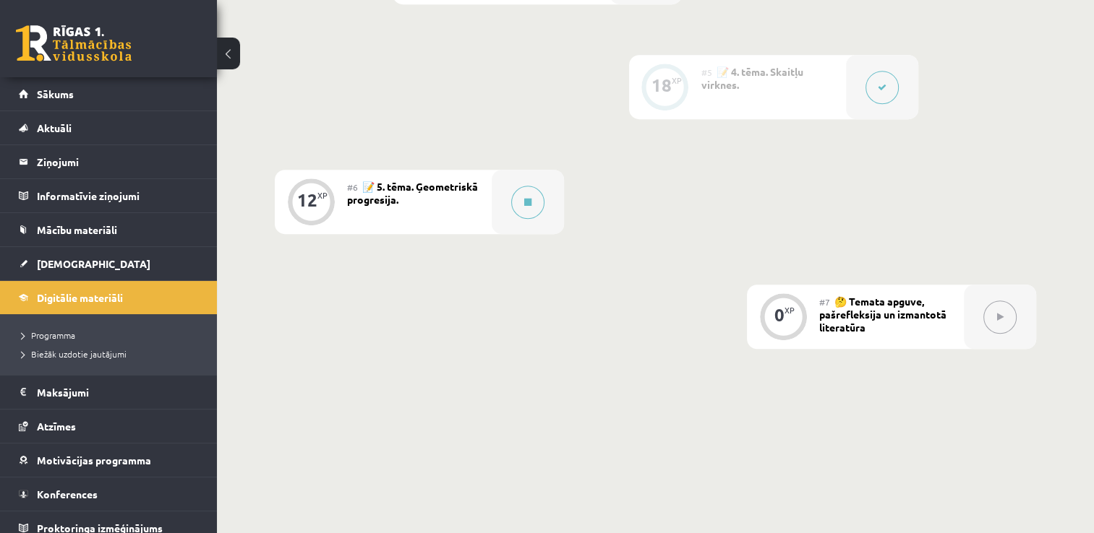
scroll to position [910, 0]
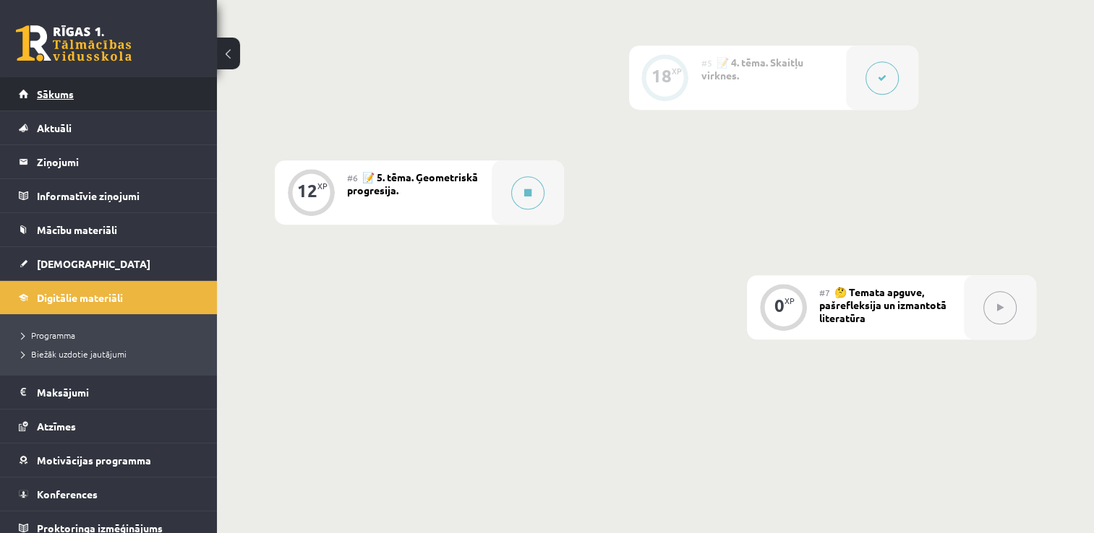
click at [116, 108] on link "Sākums" at bounding box center [109, 93] width 180 height 33
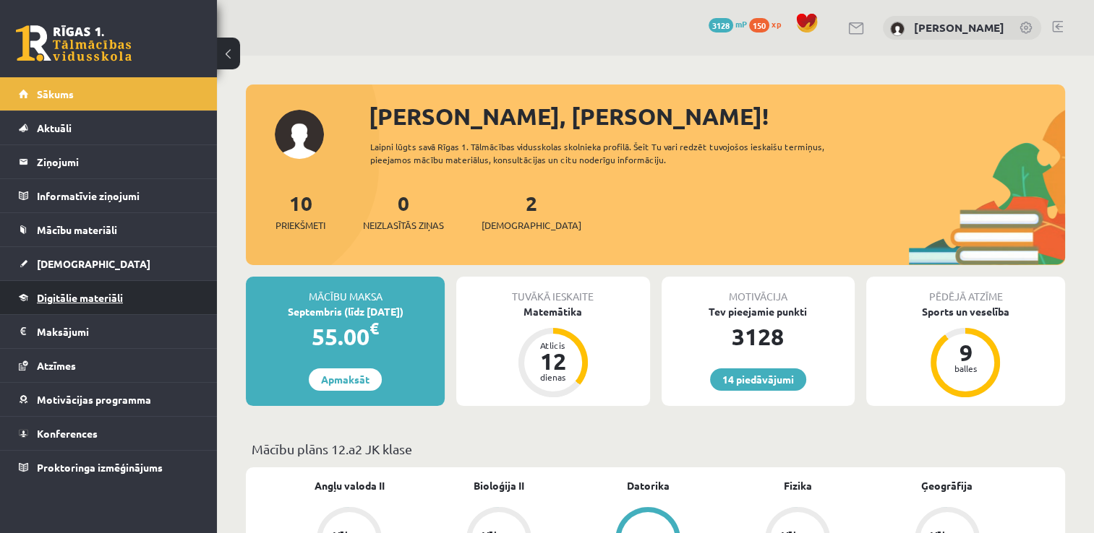
click at [100, 299] on span "Digitālie materiāli" at bounding box center [80, 297] width 86 height 13
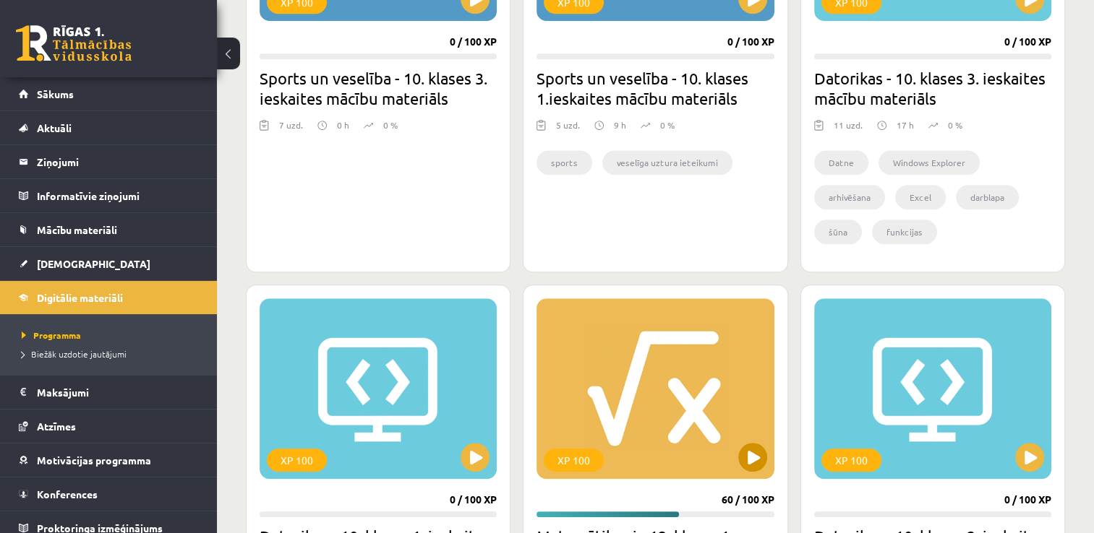
scroll to position [1044, 0]
click at [673, 416] on div "XP 100" at bounding box center [654, 389] width 237 height 181
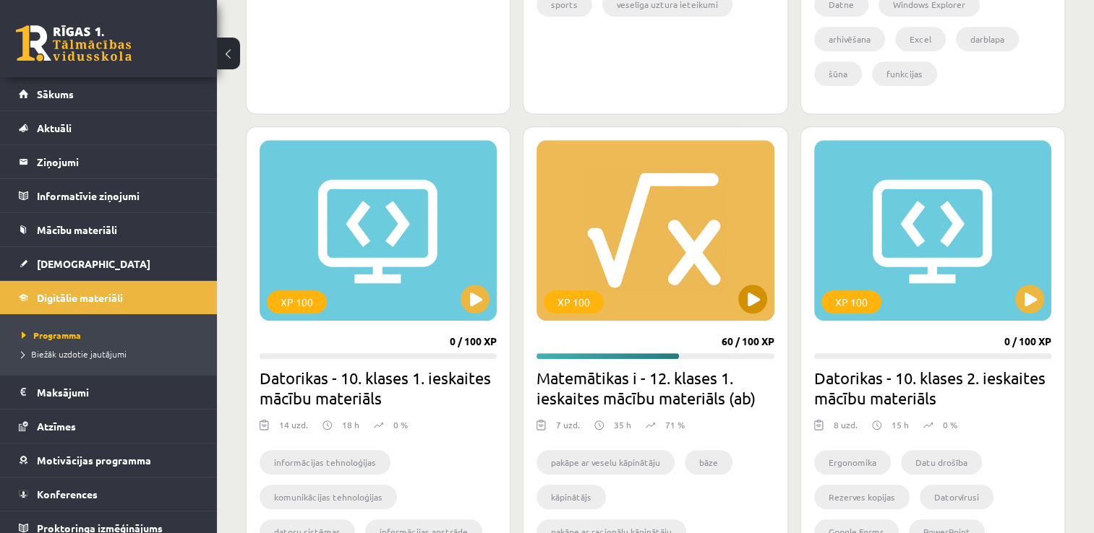
scroll to position [1219, 0]
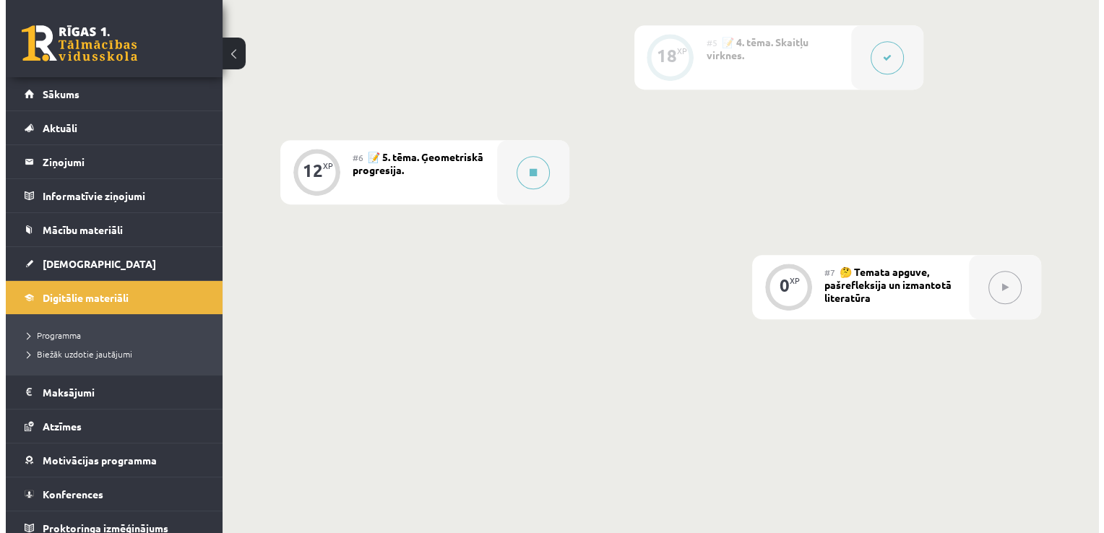
scroll to position [954, 0]
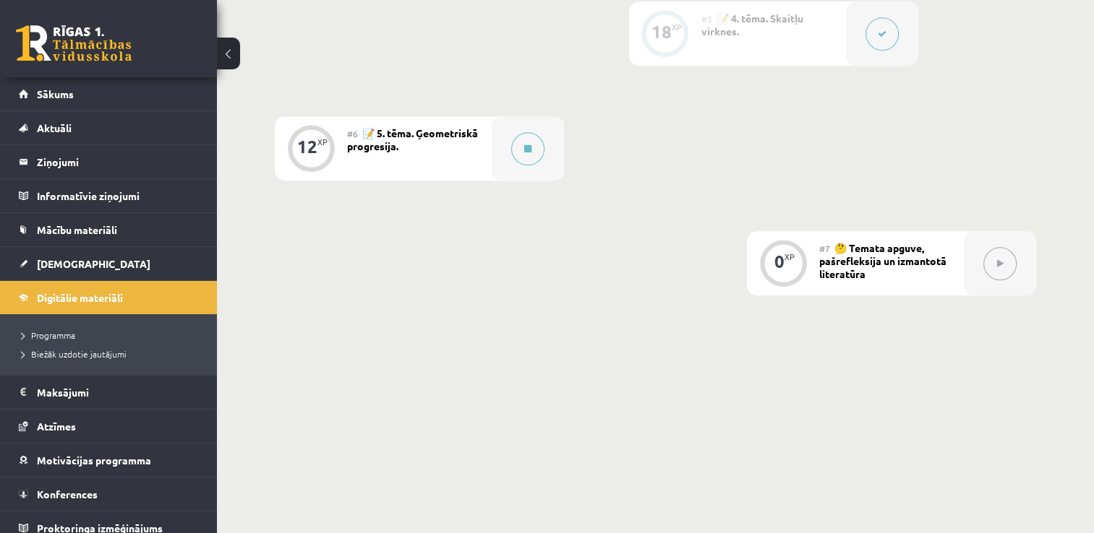
click at [403, 142] on div "#6 📝 5. tēma. Ģeometriskā progresija." at bounding box center [419, 148] width 145 height 64
click at [515, 153] on button at bounding box center [527, 148] width 33 height 33
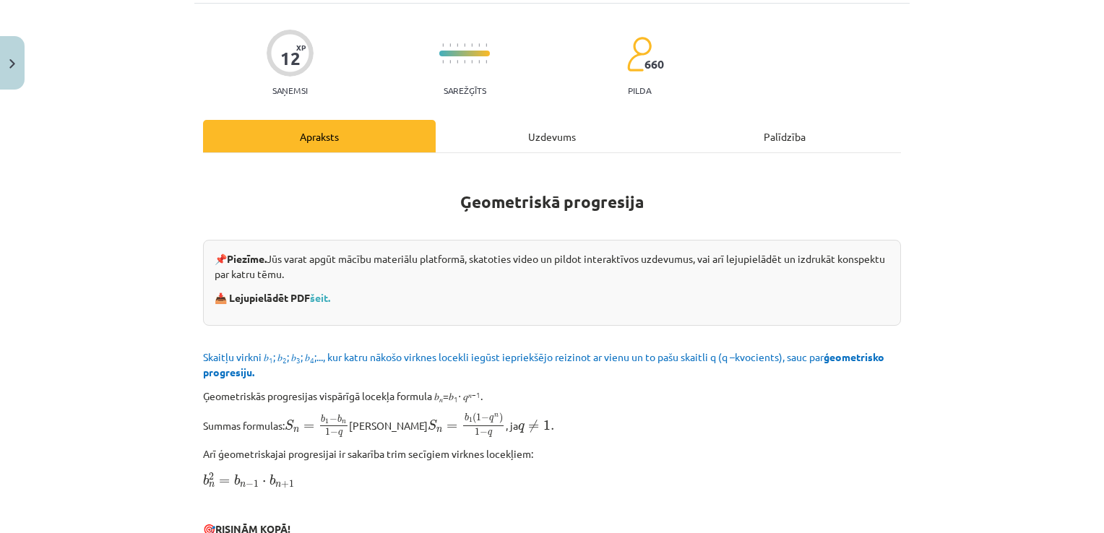
scroll to position [103, 0]
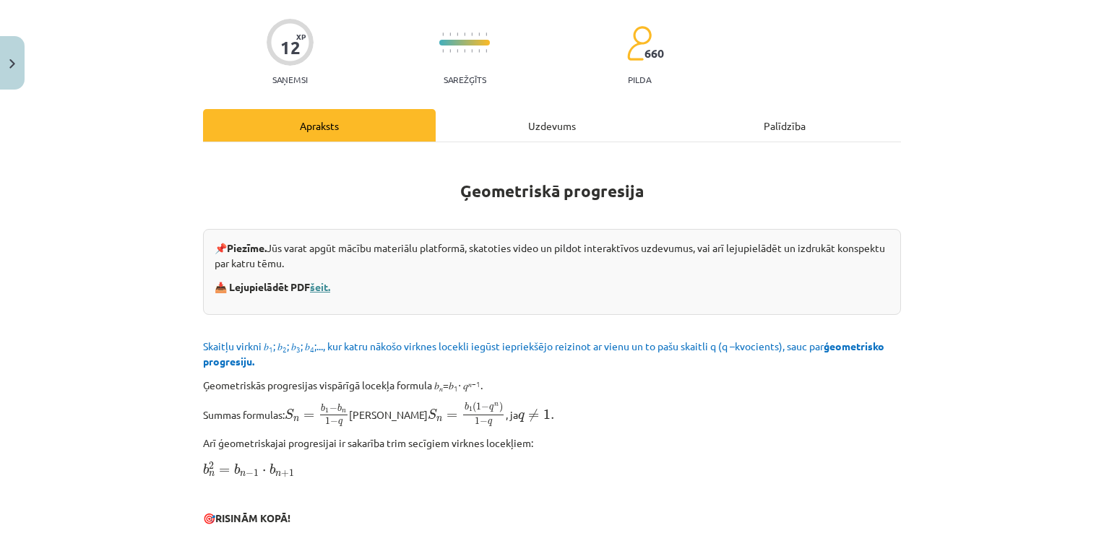
click at [322, 291] on link "šeit." at bounding box center [320, 286] width 20 height 13
